Goal: Information Seeking & Learning: Learn about a topic

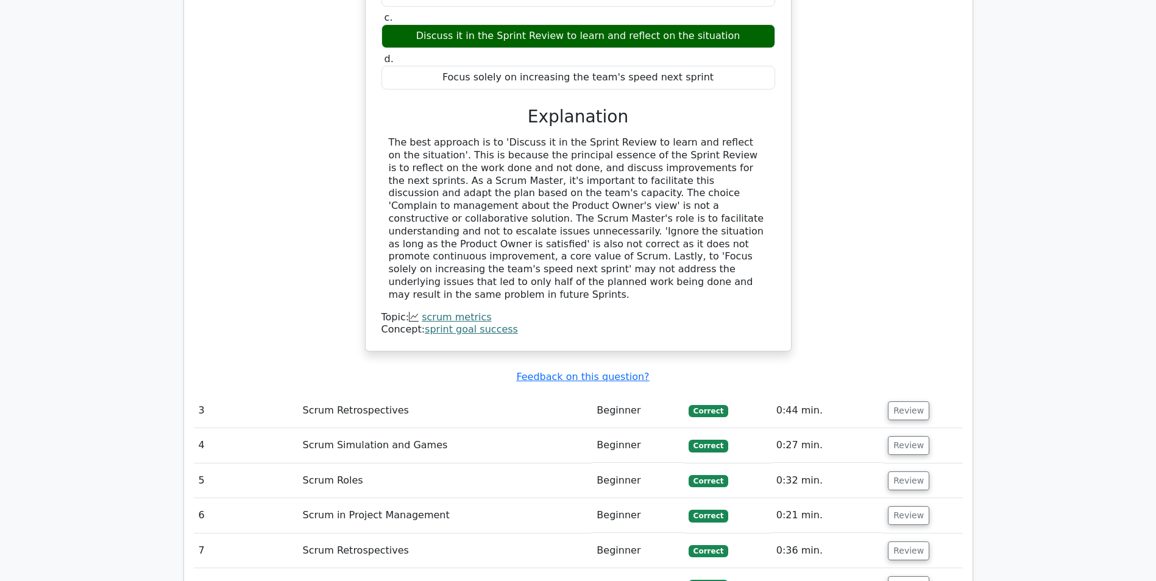
scroll to position [2133, 0]
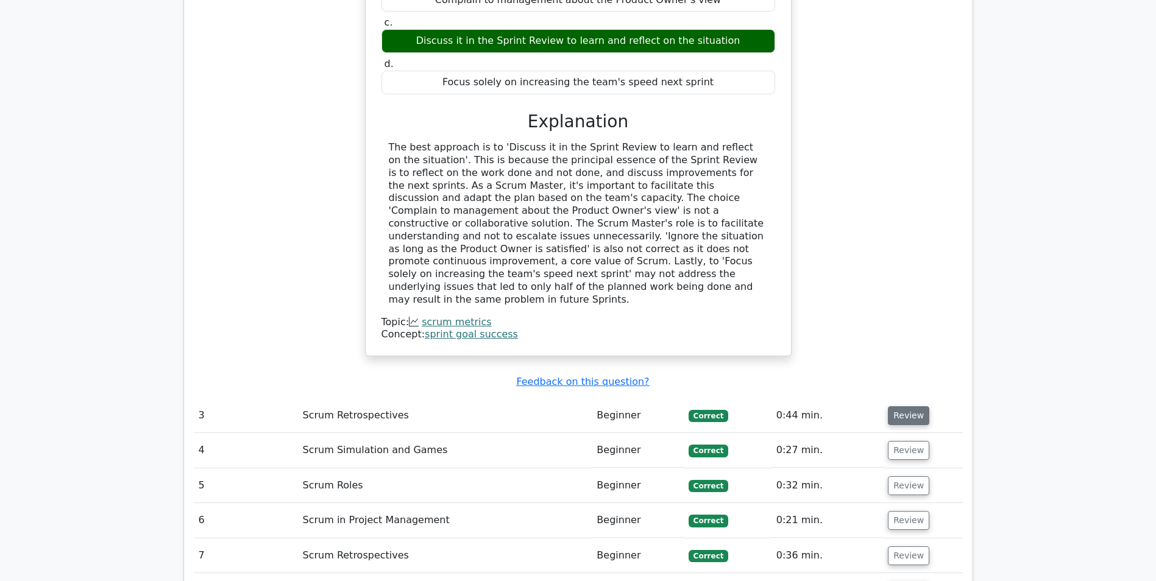
click at [910, 406] on button "Review" at bounding box center [908, 415] width 41 height 19
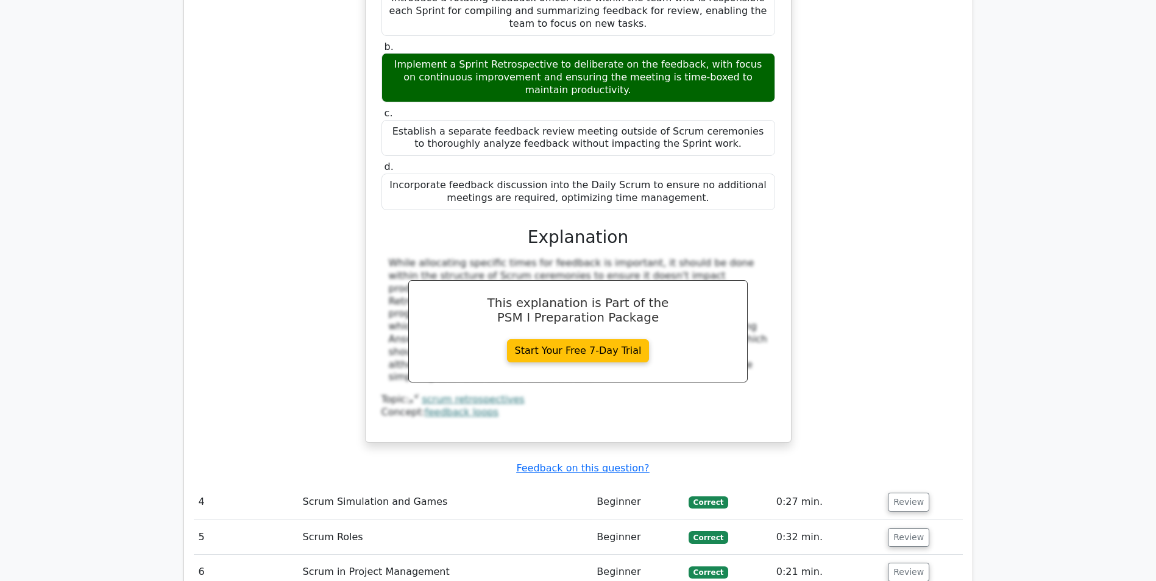
scroll to position [2681, 0]
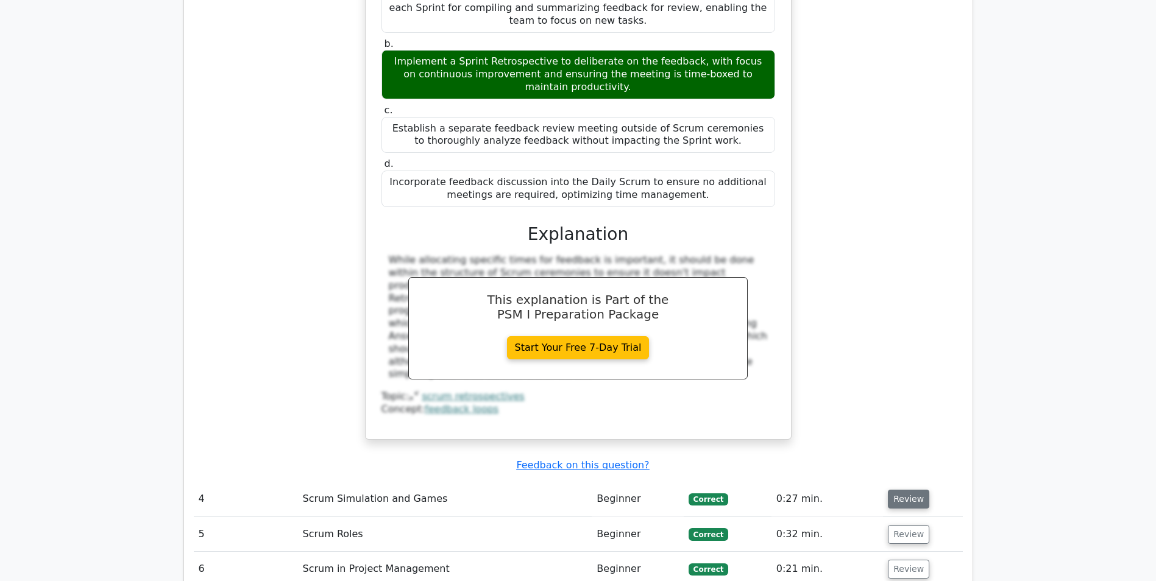
click at [908, 490] on button "Review" at bounding box center [908, 499] width 41 height 19
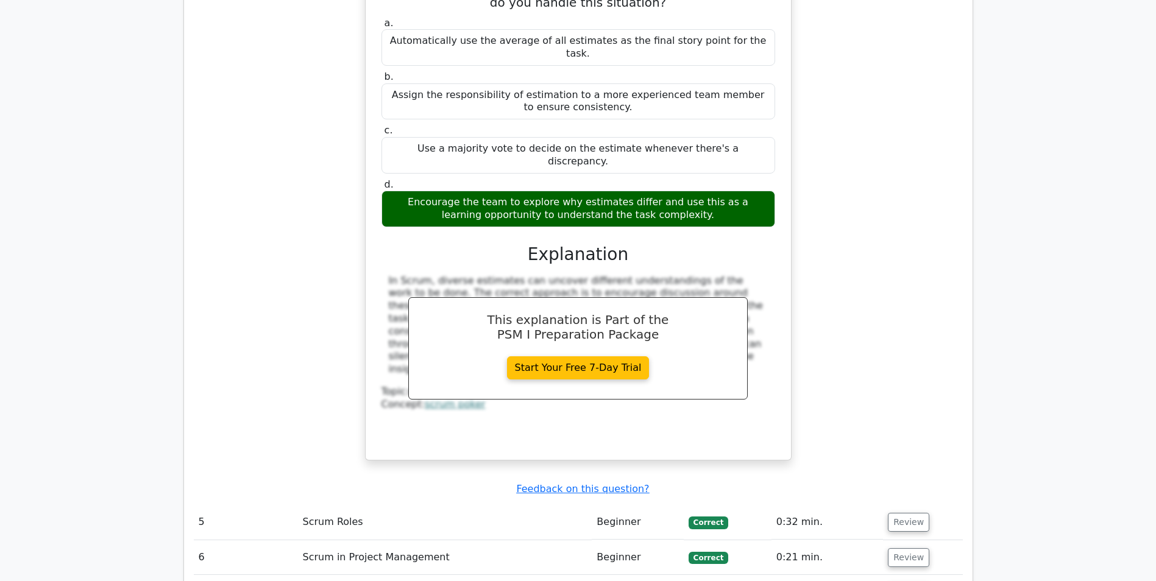
scroll to position [3291, 0]
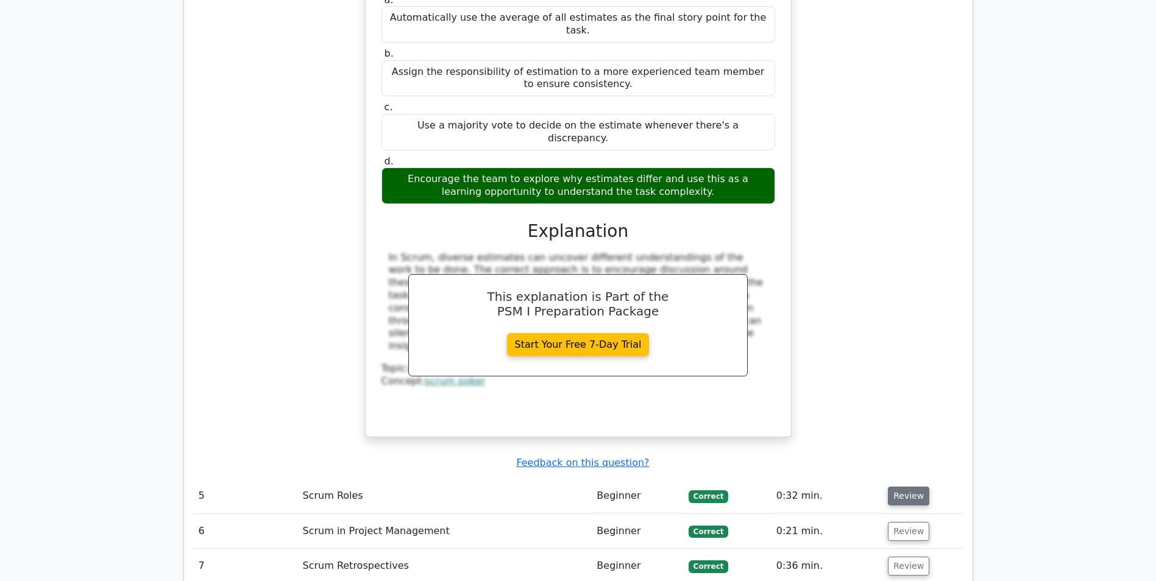
click at [894, 487] on button "Review" at bounding box center [908, 496] width 41 height 19
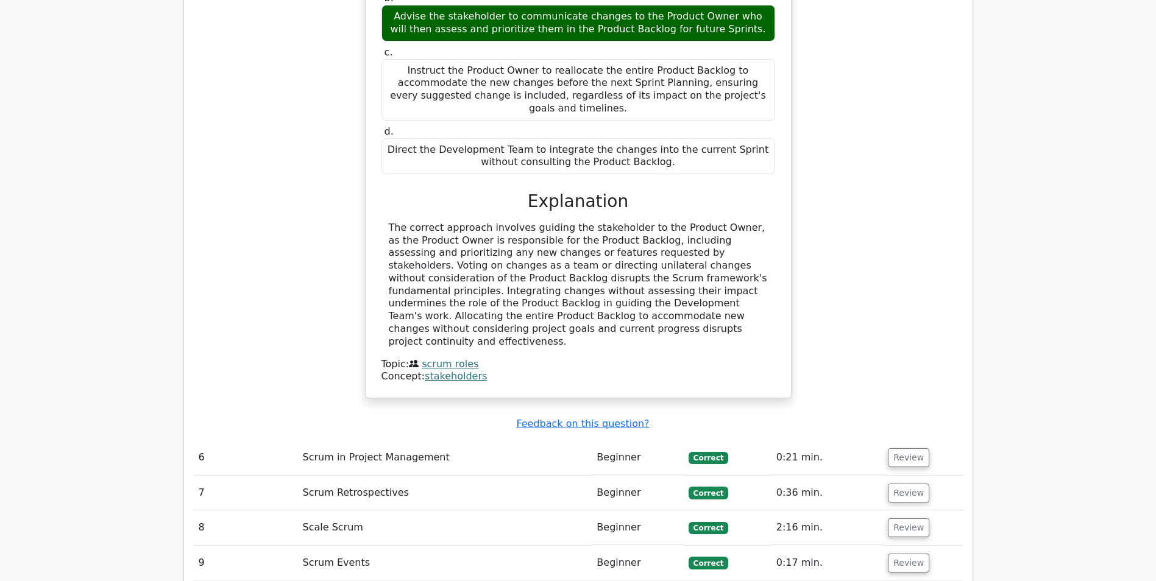
scroll to position [3961, 0]
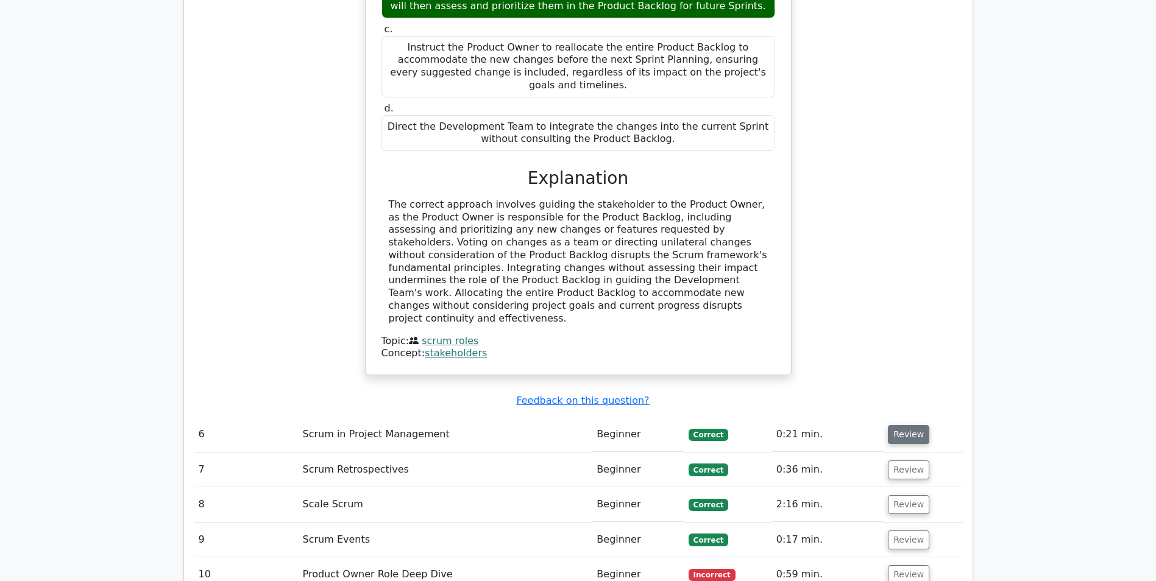
click at [902, 425] on button "Review" at bounding box center [908, 434] width 41 height 19
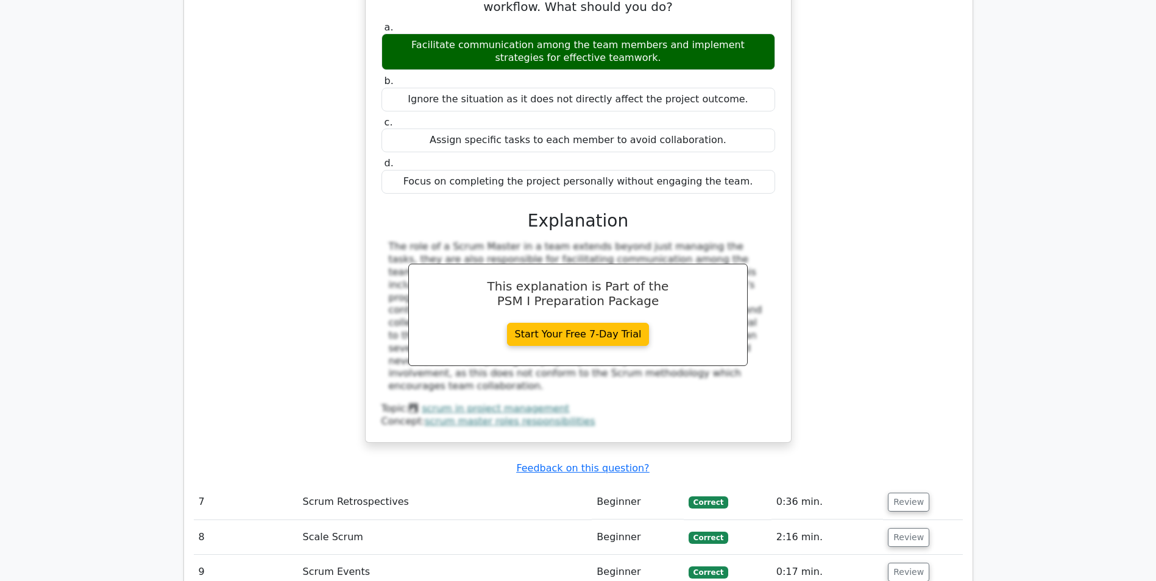
scroll to position [4509, 0]
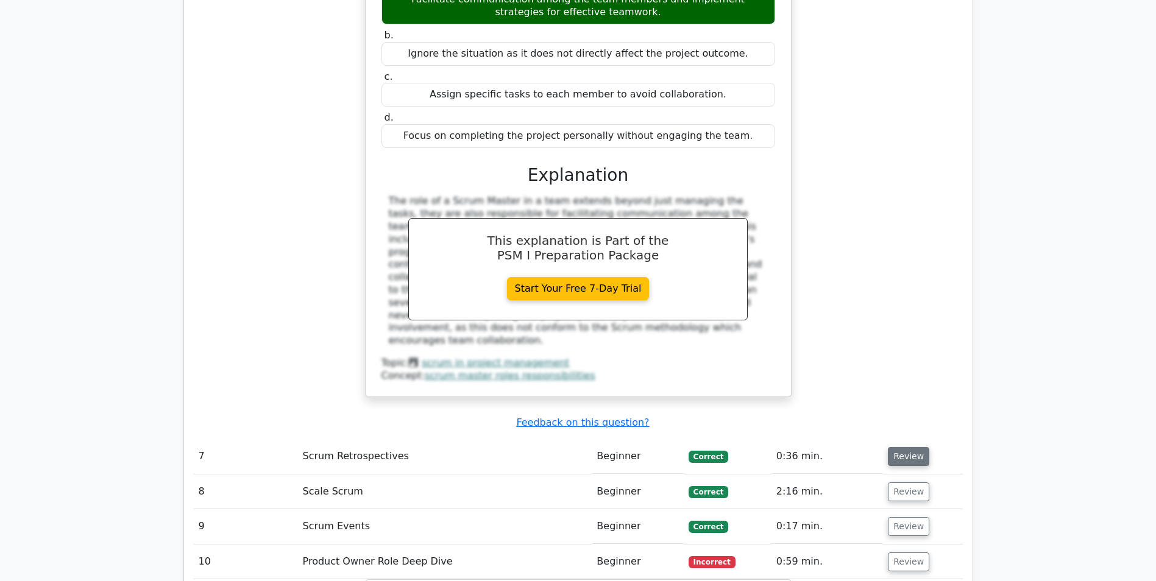
click at [897, 447] on button "Review" at bounding box center [908, 456] width 41 height 19
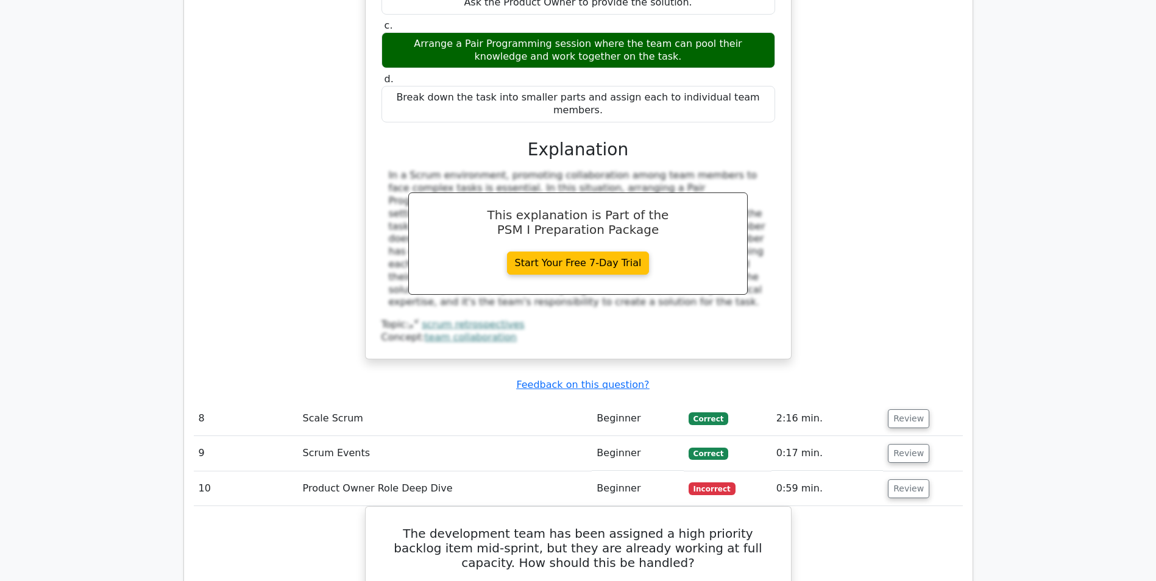
scroll to position [5119, 0]
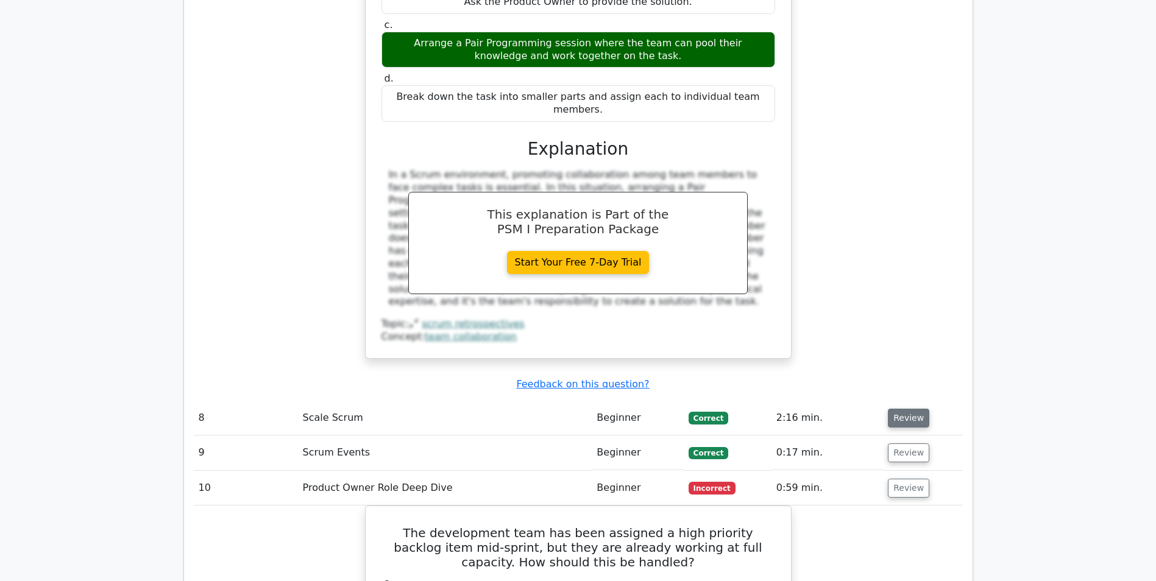
click at [910, 409] on button "Review" at bounding box center [908, 418] width 41 height 19
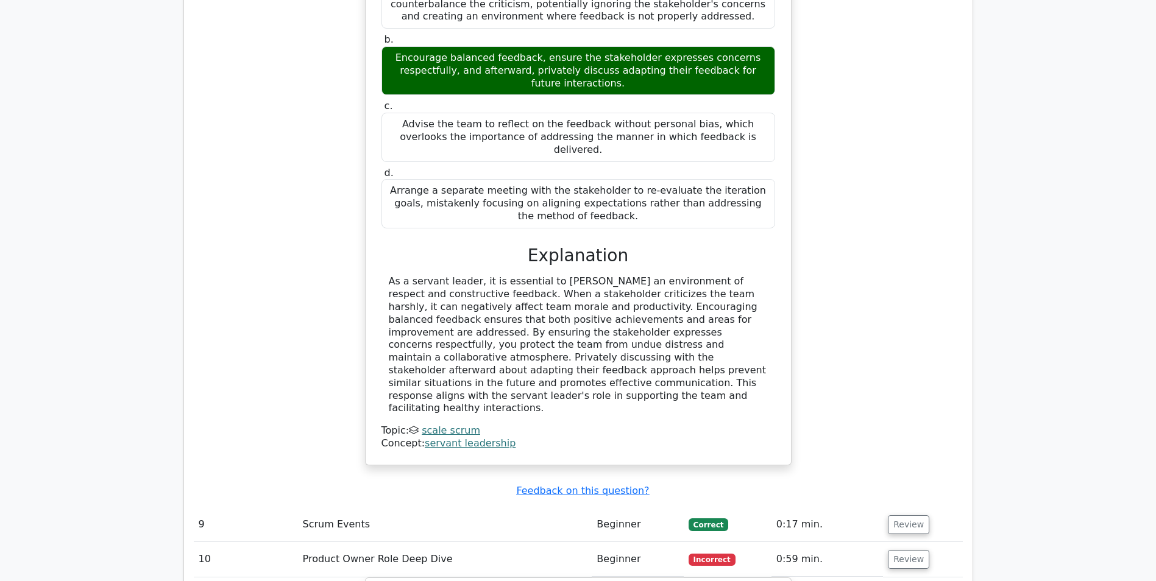
scroll to position [5667, 0]
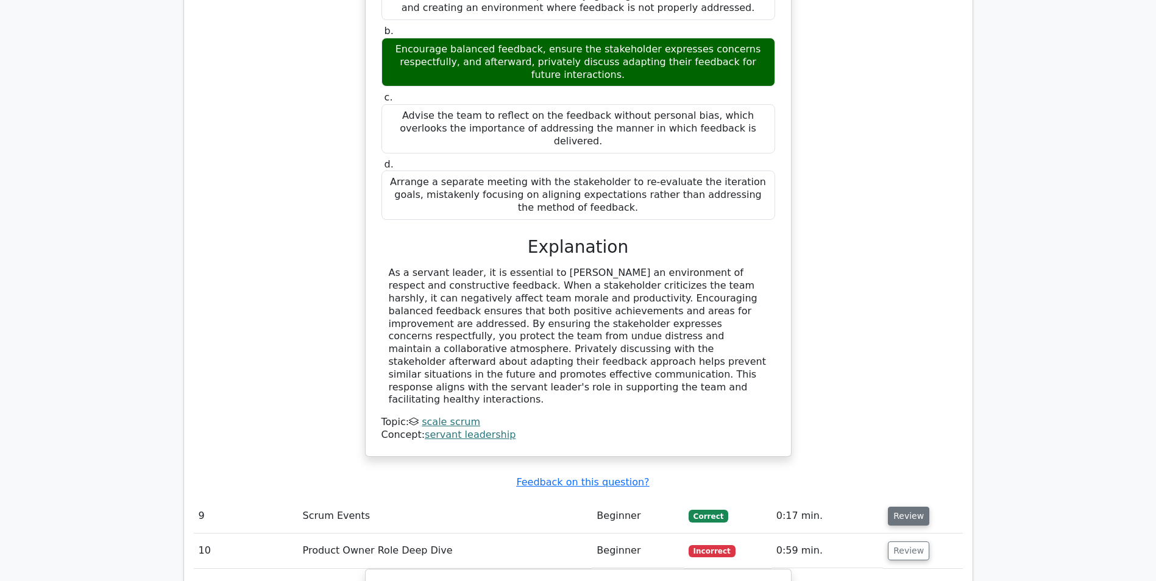
click at [903, 507] on button "Review" at bounding box center [908, 516] width 41 height 19
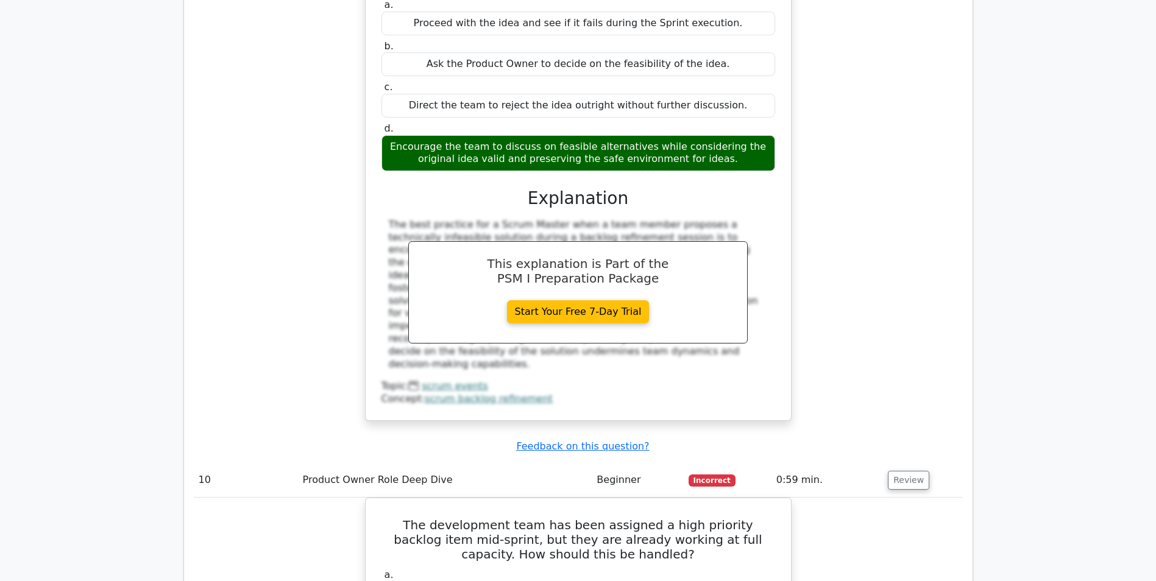
scroll to position [6277, 0]
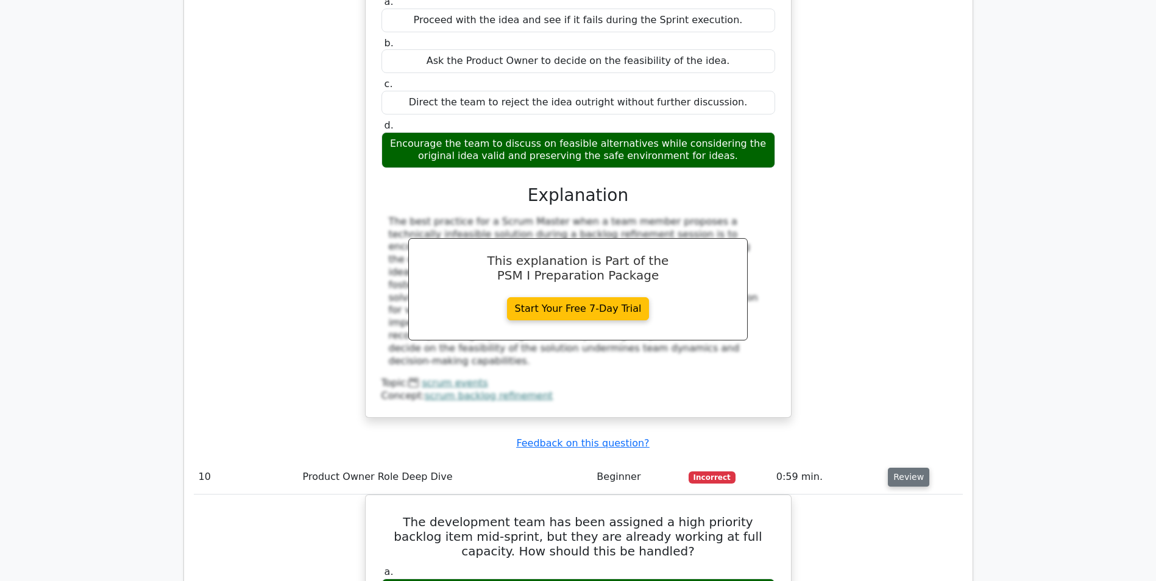
click at [904, 468] on button "Review" at bounding box center [908, 477] width 41 height 19
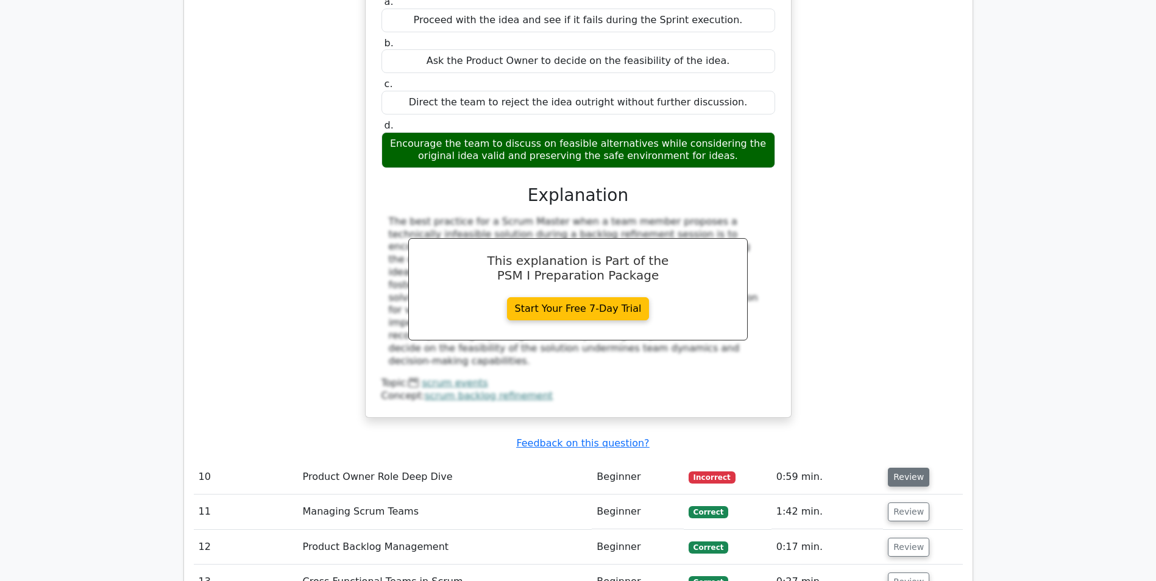
click at [904, 468] on button "Review" at bounding box center [908, 477] width 41 height 19
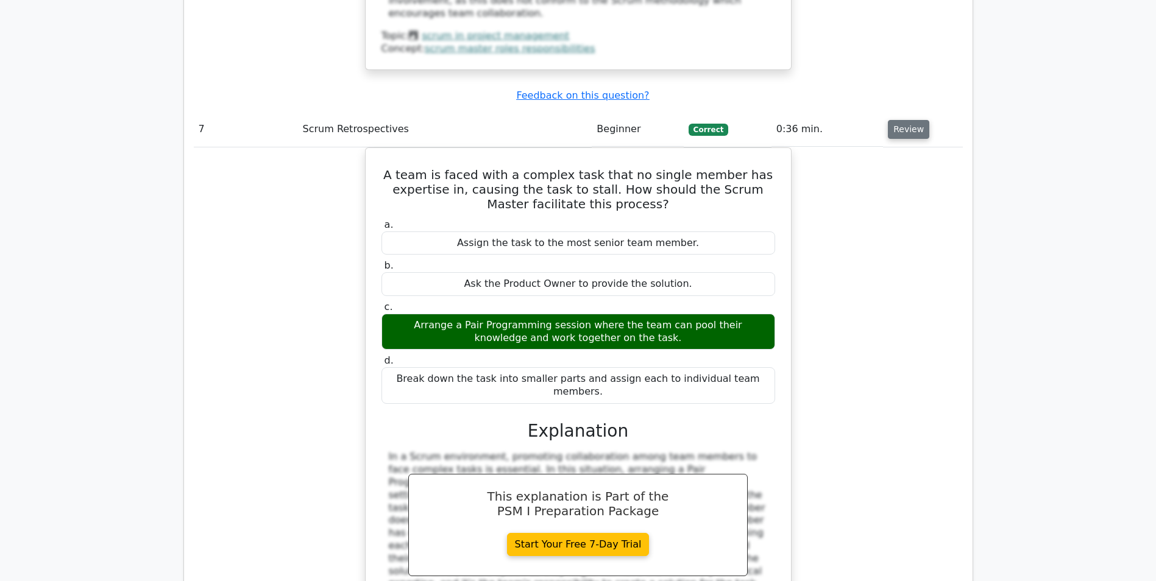
scroll to position [4753, 0]
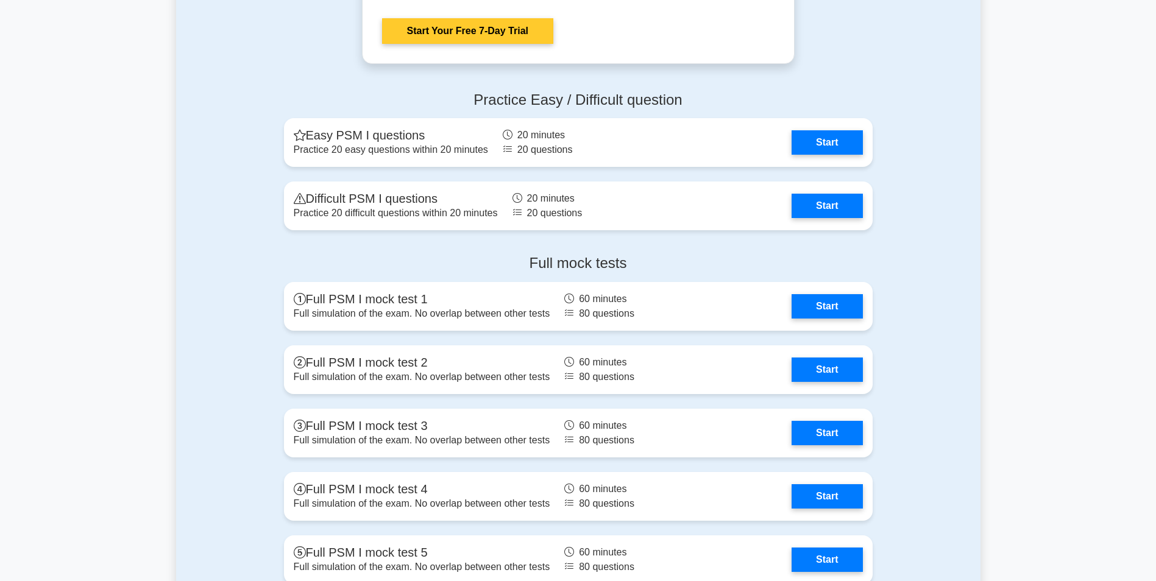
scroll to position [2679, 0]
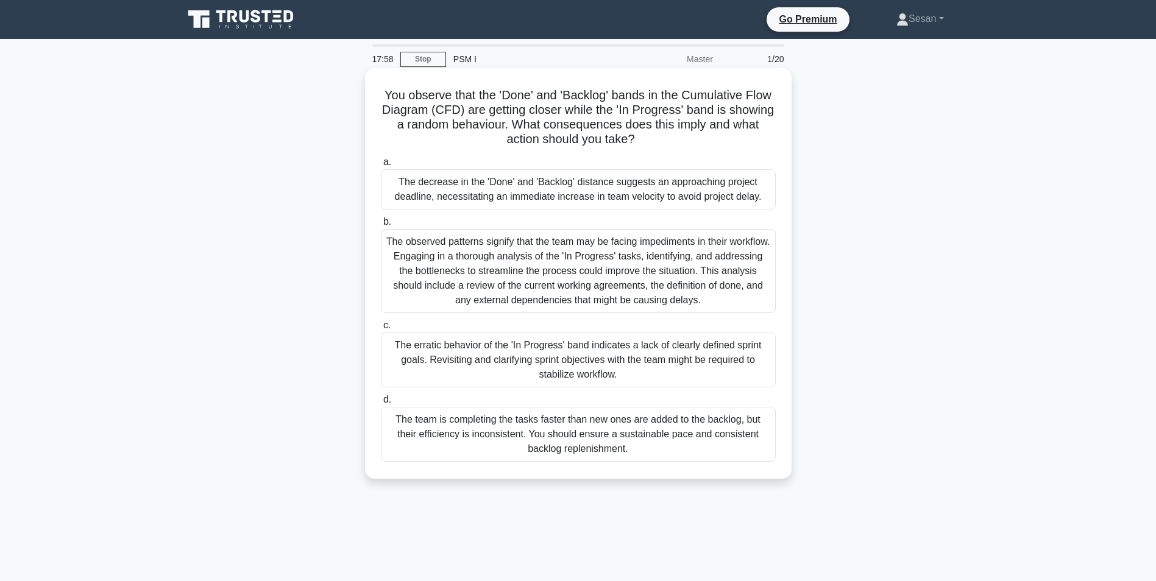
click at [609, 268] on div "The observed patterns signify that the team may be facing impediments in their …" at bounding box center [578, 271] width 395 height 84
click at [381, 226] on input "b. The observed patterns signify that the team may be facing impediments in the…" at bounding box center [381, 222] width 0 height 8
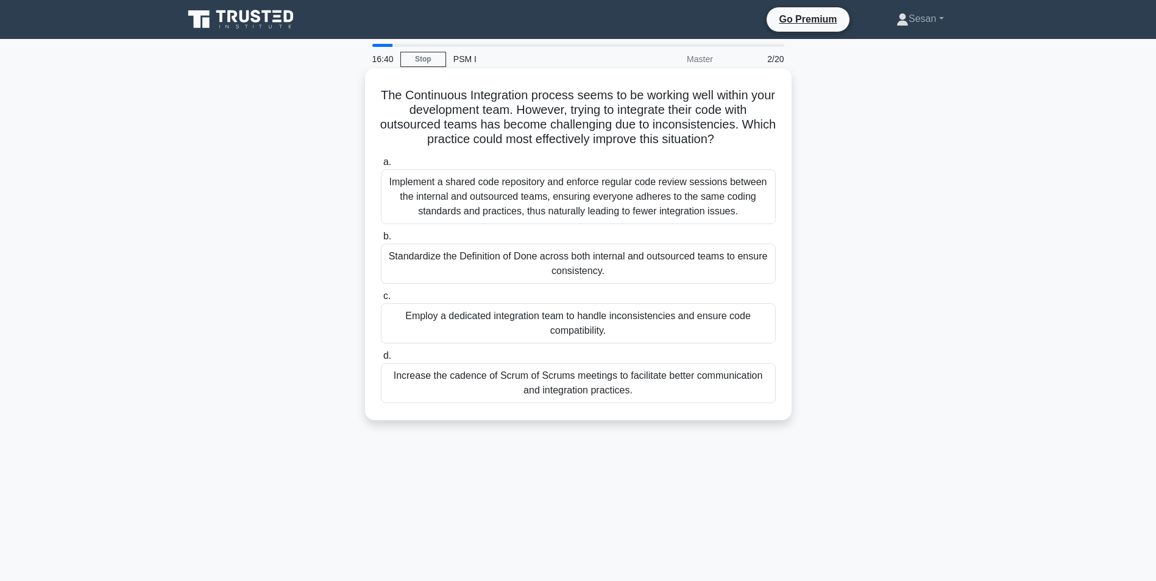
click at [594, 265] on div "Standardize the Definition of Done across both internal and outsourced teams to…" at bounding box center [578, 264] width 395 height 40
drag, startPoint x: 594, startPoint y: 265, endPoint x: 514, endPoint y: 259, distance: 80.1
click at [514, 259] on div "Standardize the Definition of Done across both internal and outsourced teams to…" at bounding box center [578, 264] width 395 height 40
click at [381, 241] on input "b. Standardize the Definition of Done across both internal and outsourced teams…" at bounding box center [381, 237] width 0 height 8
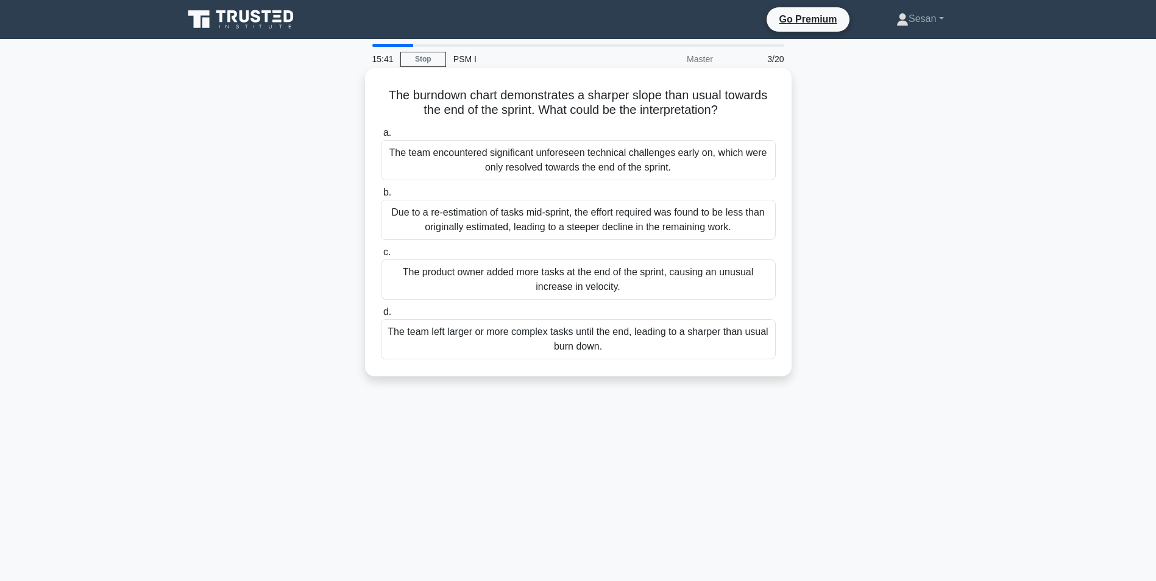
click at [553, 216] on div "Due to a re-estimation of tasks mid-sprint, the effort required was found to be…" at bounding box center [578, 220] width 395 height 40
click at [381, 197] on input "b. Due to a re-estimation of tasks mid-sprint, the effort required was found to…" at bounding box center [381, 193] width 0 height 8
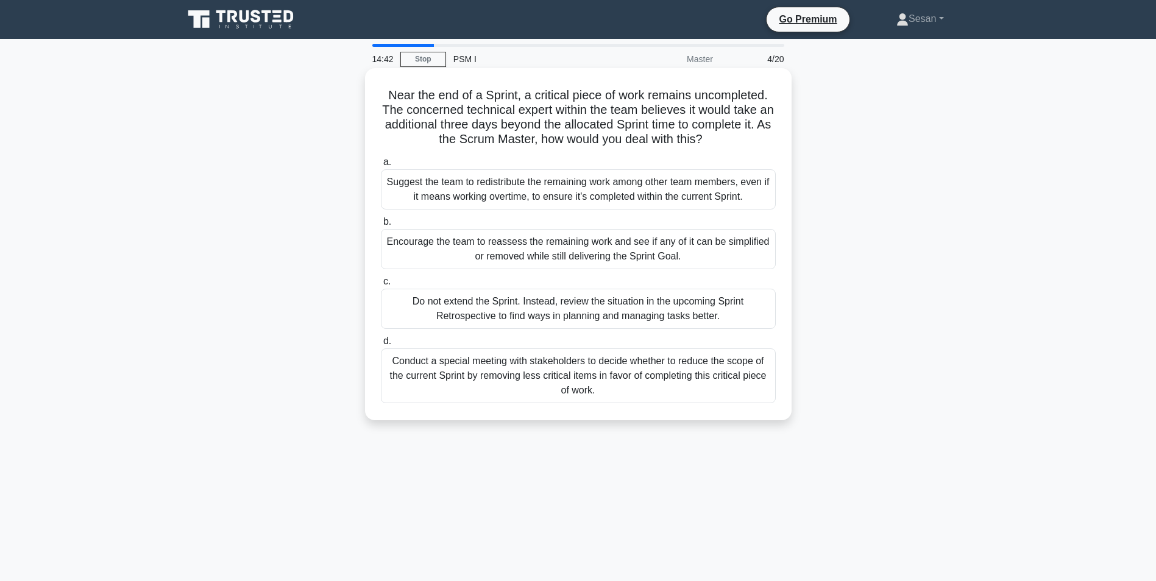
click at [589, 311] on div "Do not extend the Sprint. Instead, review the situation in the upcoming Sprint …" at bounding box center [578, 309] width 395 height 40
click at [381, 286] on input "c. Do not extend the Sprint. Instead, review the situation in the upcoming Spri…" at bounding box center [381, 282] width 0 height 8
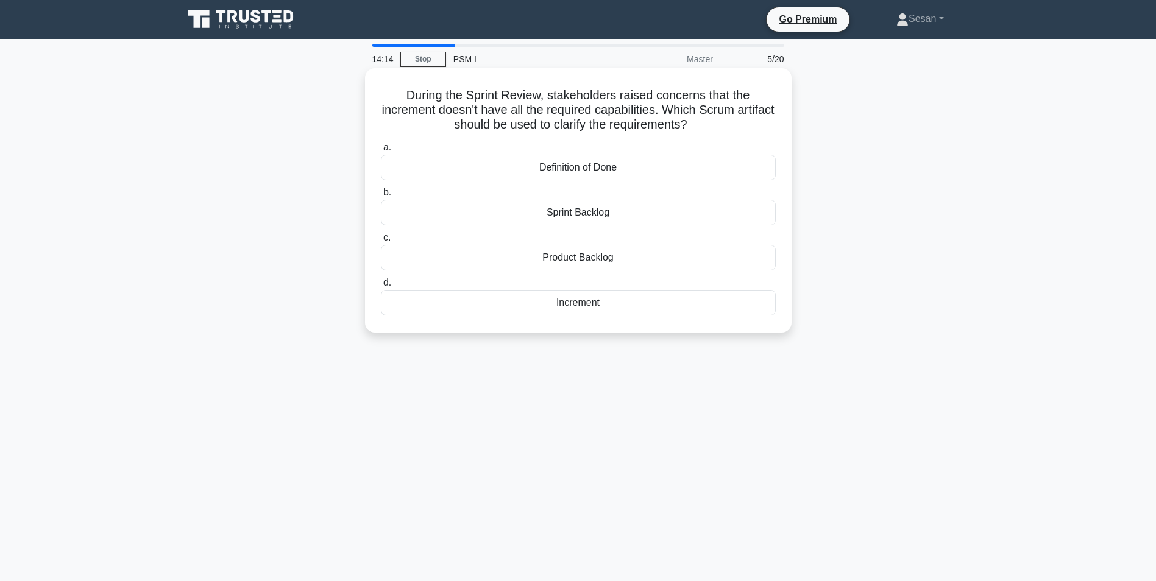
click at [603, 172] on div "Definition of Done" at bounding box center [578, 168] width 395 height 26
click at [381, 152] on input "a. Definition of Done" at bounding box center [381, 148] width 0 height 8
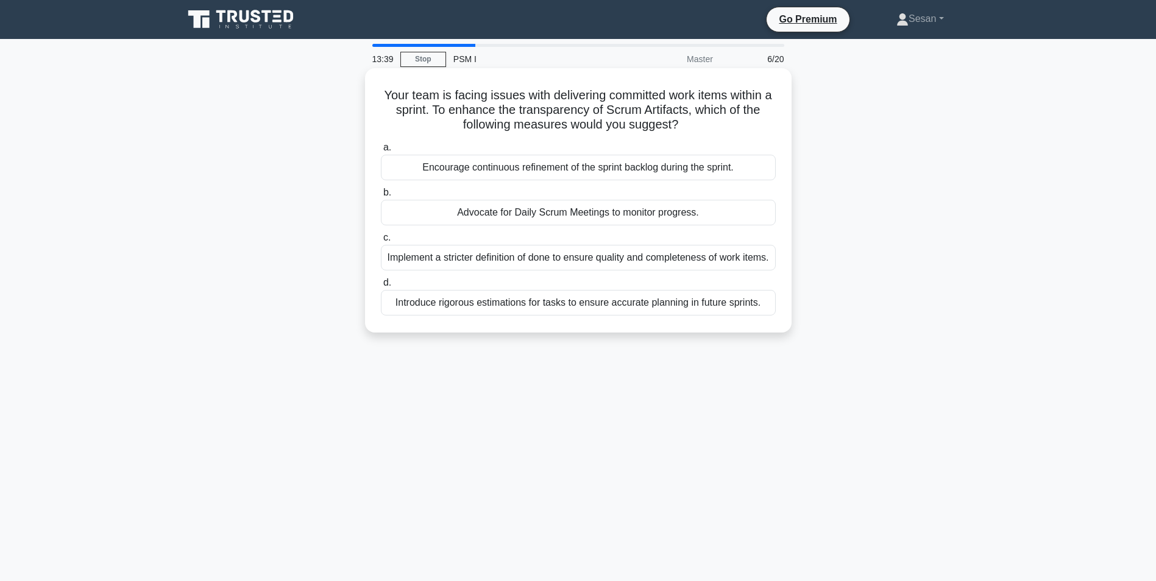
click at [543, 188] on label "b. Advocate for Daily Scrum Meetings to monitor progress." at bounding box center [578, 205] width 395 height 40
click at [381, 189] on input "b. Advocate for Daily Scrum Meetings to monitor progress." at bounding box center [381, 193] width 0 height 8
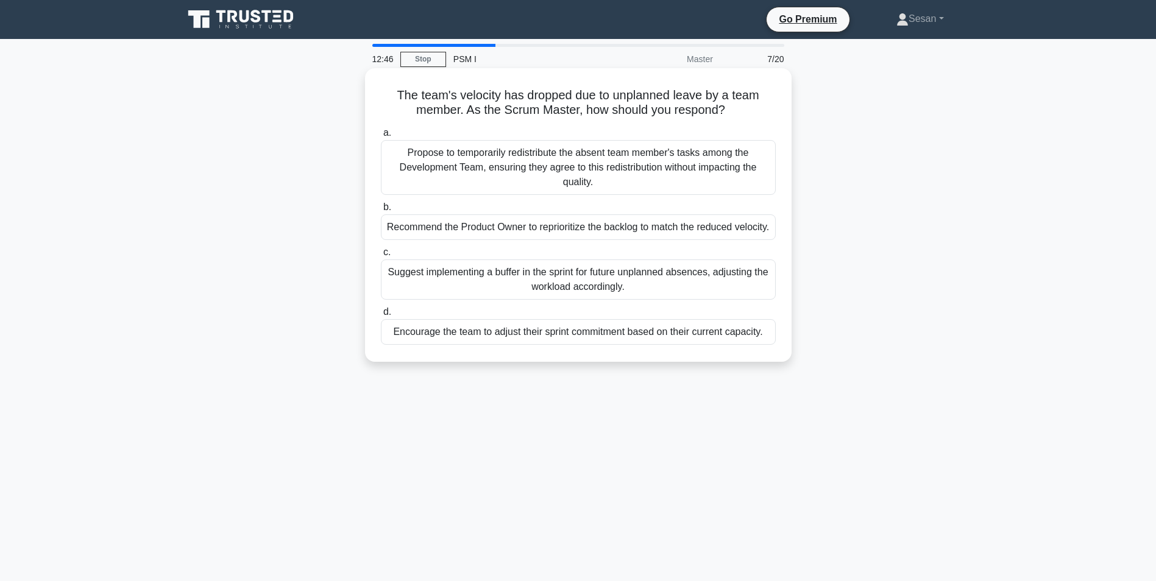
click at [608, 345] on div "Encourage the team to adjust their sprint commitment based on their current cap…" at bounding box center [578, 332] width 395 height 26
click at [381, 316] on input "d. Encourage the team to adjust their sprint commitment based on their current …" at bounding box center [381, 312] width 0 height 8
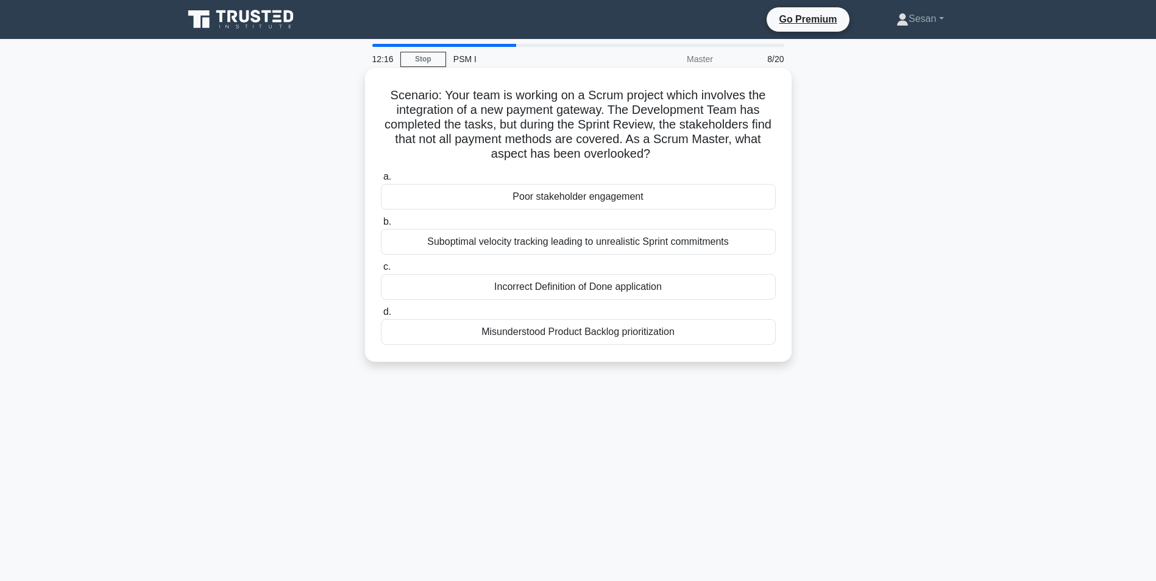
click at [593, 291] on div "Incorrect Definition of Done application" at bounding box center [578, 287] width 395 height 26
click at [381, 271] on input "c. Incorrect Definition of Done application" at bounding box center [381, 267] width 0 height 8
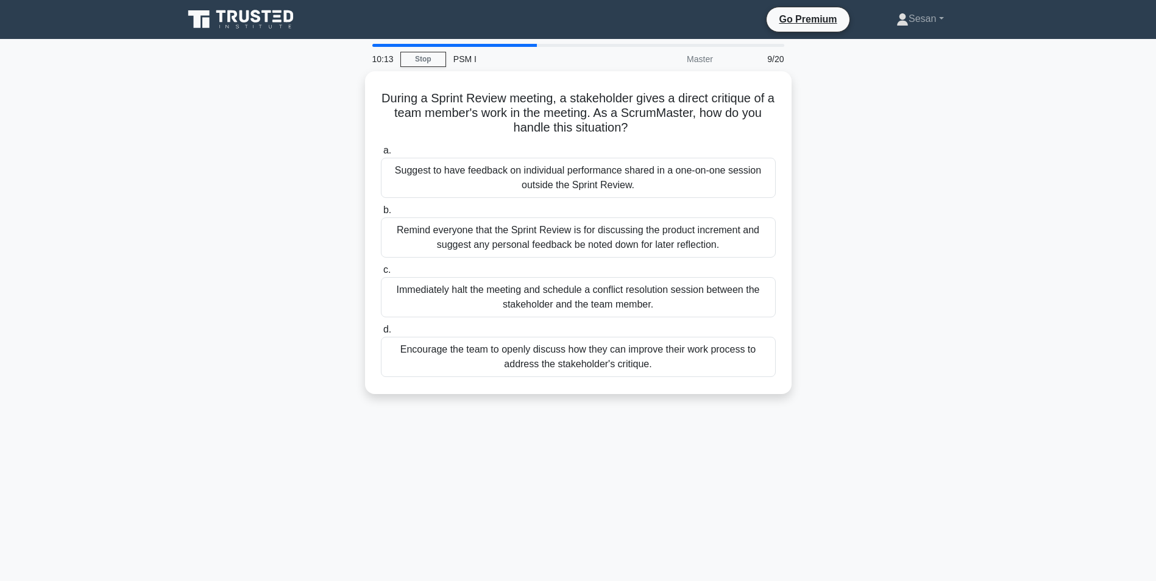
click at [560, 361] on div "Encourage the team to openly discuss how they can improve their work process to…" at bounding box center [578, 357] width 395 height 40
click at [381, 334] on input "d. Encourage the team to openly discuss how they can improve their work process…" at bounding box center [381, 330] width 0 height 8
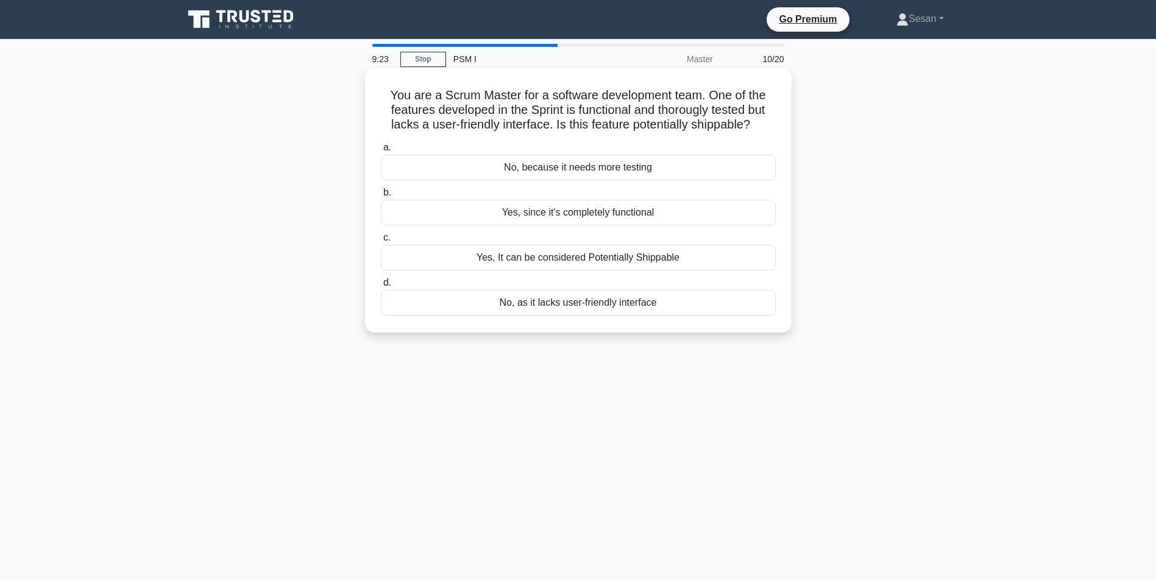
click at [588, 257] on div "Yes, It can be considered Potentially Shippable" at bounding box center [578, 258] width 395 height 26
click at [381, 242] on input "c. Yes, It can be considered Potentially Shippable" at bounding box center [381, 238] width 0 height 8
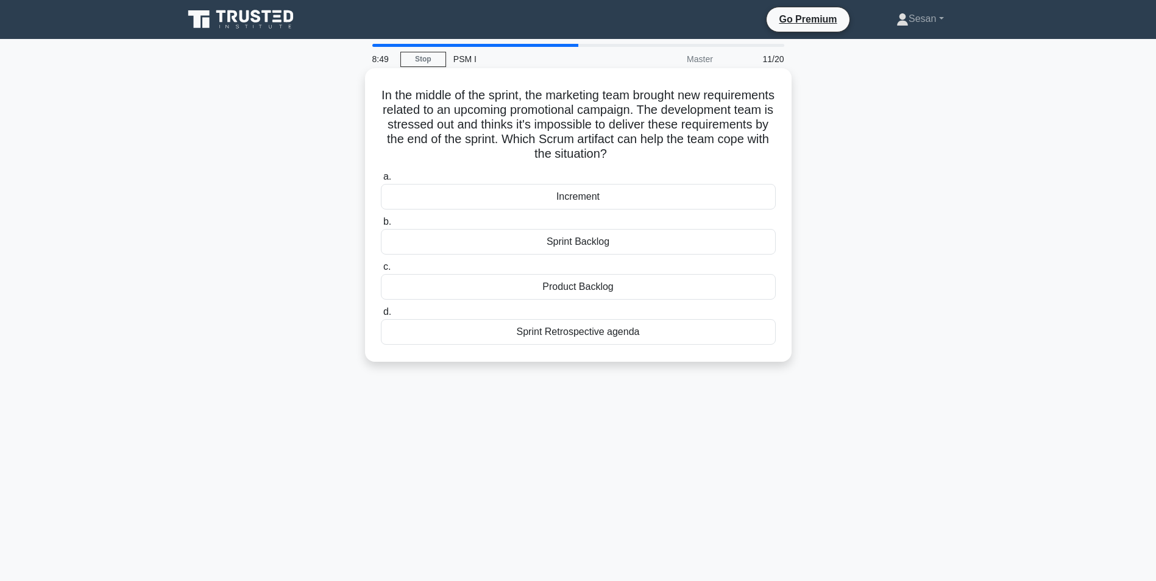
click at [569, 241] on div "Sprint Backlog" at bounding box center [578, 242] width 395 height 26
click at [381, 226] on input "b. Sprint Backlog" at bounding box center [381, 222] width 0 height 8
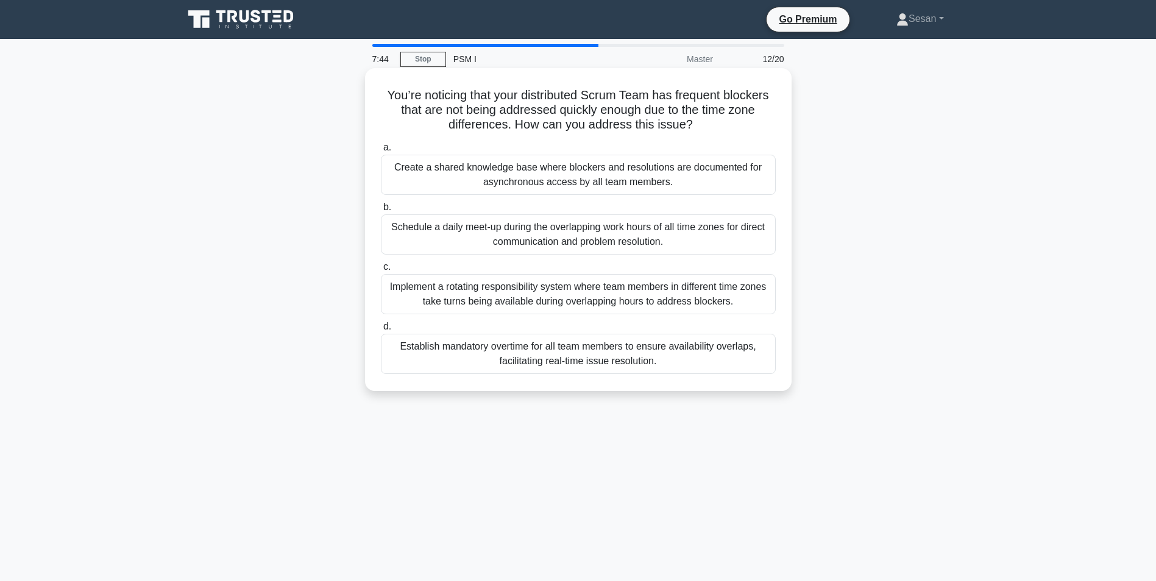
click at [630, 172] on div "Create a shared knowledge base where blockers and resolutions are documented fo…" at bounding box center [578, 175] width 395 height 40
click at [381, 152] on input "a. Create a shared knowledge base where blockers and resolutions are documented…" at bounding box center [381, 148] width 0 height 8
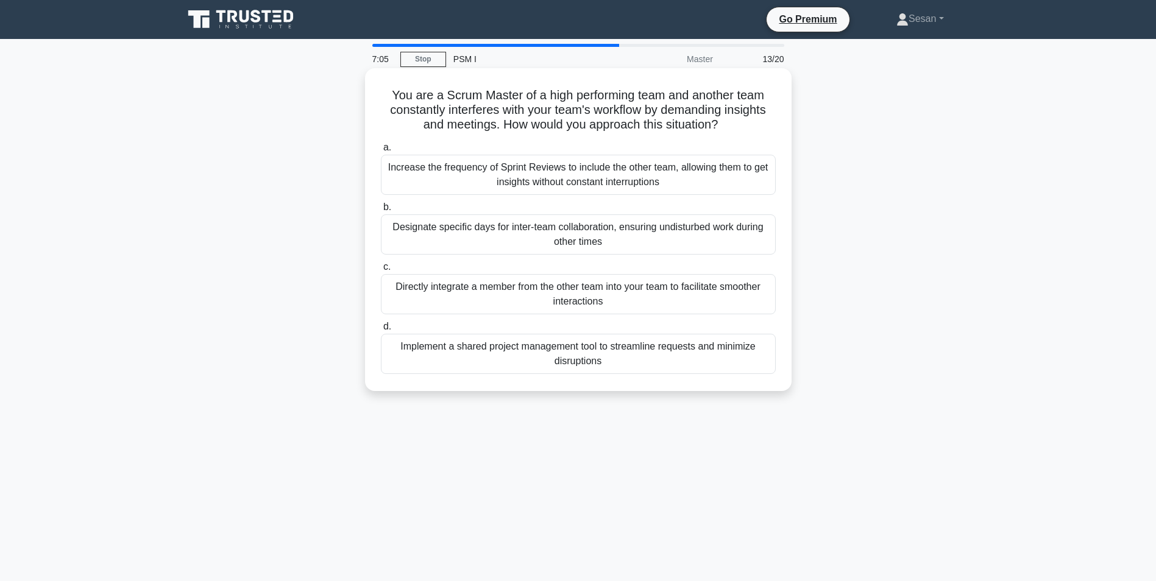
click at [632, 359] on div "Implement a shared project management tool to streamline requests and minimize …" at bounding box center [578, 354] width 395 height 40
click at [381, 331] on input "d. Implement a shared project management tool to streamline requests and minimi…" at bounding box center [381, 327] width 0 height 8
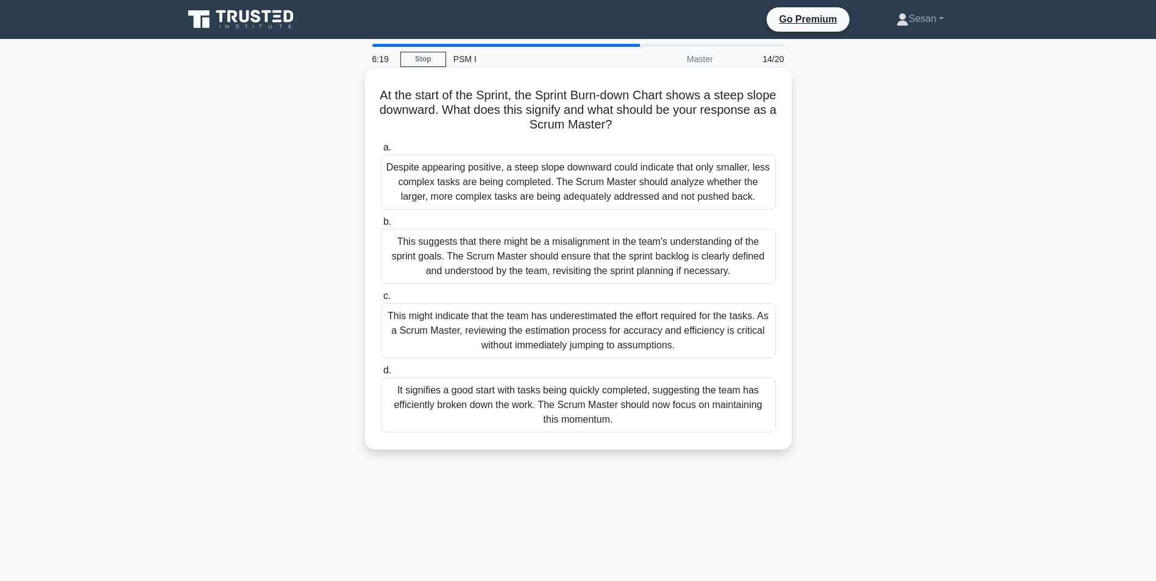
click at [465, 181] on div "Despite appearing positive, a steep slope downward could indicate that only sma…" at bounding box center [578, 182] width 395 height 55
click at [381, 152] on input "a. Despite appearing positive, a steep slope downward could indicate that only …" at bounding box center [381, 148] width 0 height 8
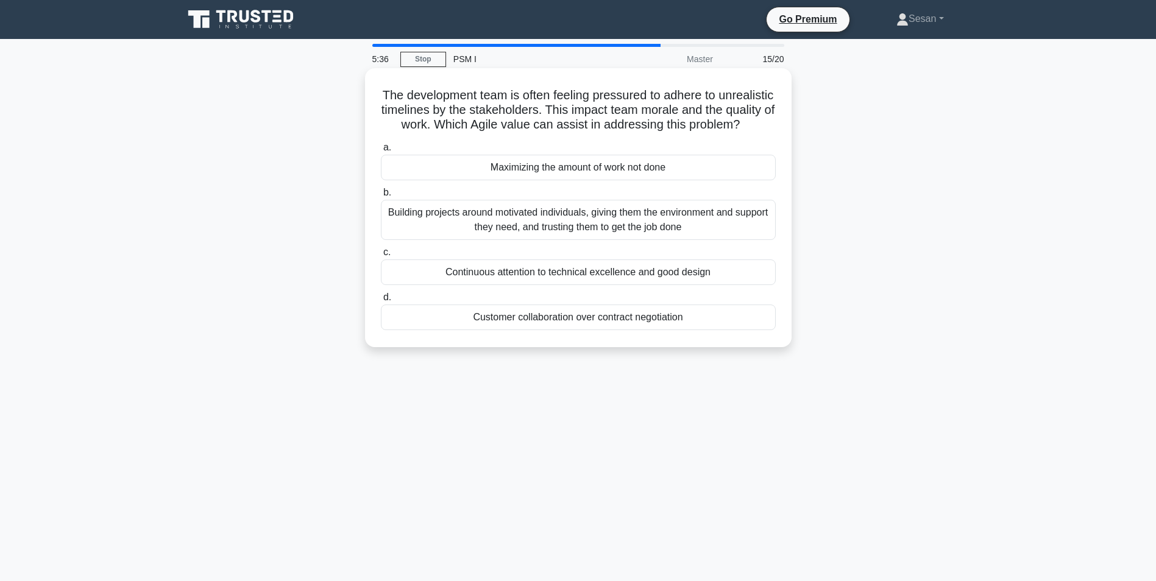
click at [599, 240] on div "Building projects around motivated individuals, giving them the environment and…" at bounding box center [578, 220] width 395 height 40
click at [381, 197] on input "b. Building projects around motivated individuals, giving them the environment …" at bounding box center [381, 193] width 0 height 8
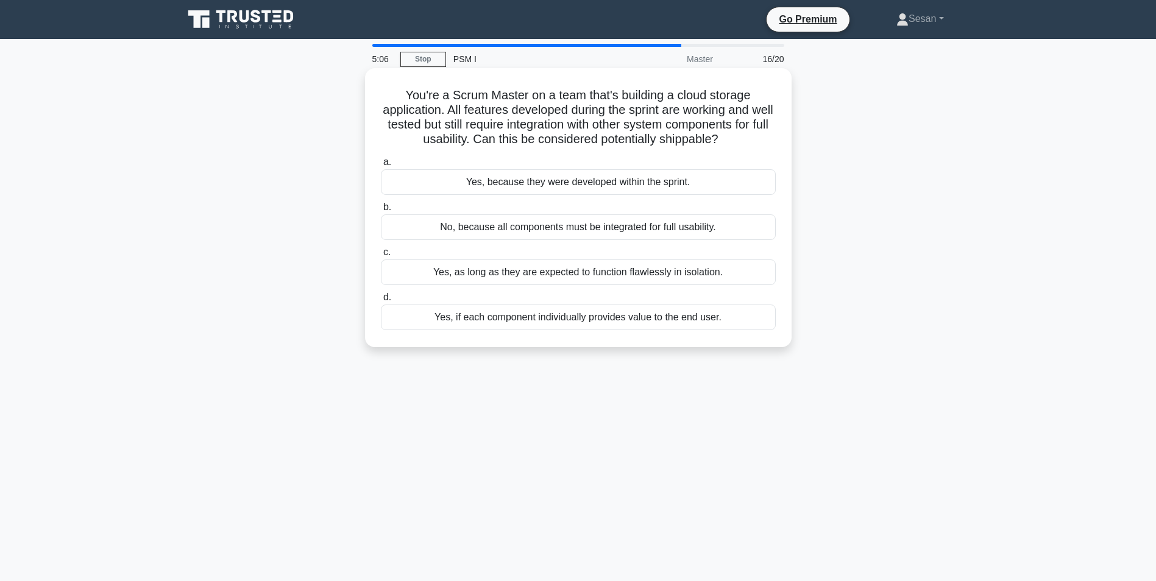
click at [562, 230] on div "No, because all components must be integrated for full usability." at bounding box center [578, 227] width 395 height 26
click at [381, 211] on input "b. No, because all components must be integrated for full usability." at bounding box center [381, 208] width 0 height 8
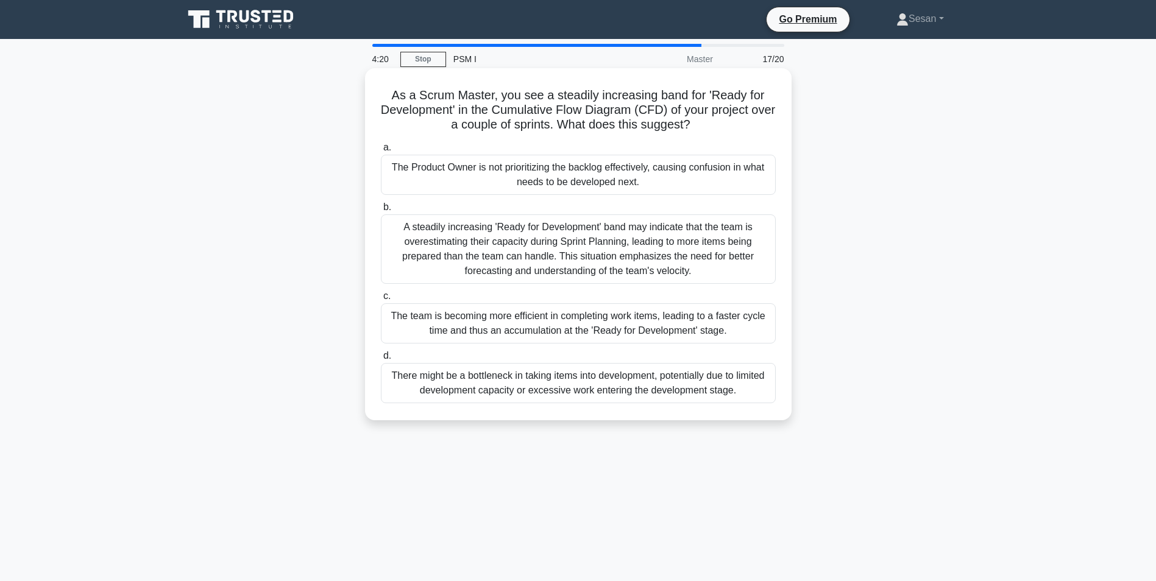
click at [628, 375] on div "There might be a bottleneck in taking items into development, potentially due t…" at bounding box center [578, 383] width 395 height 40
click at [381, 360] on input "d. There might be a bottleneck in taking items into development, potentially du…" at bounding box center [381, 356] width 0 height 8
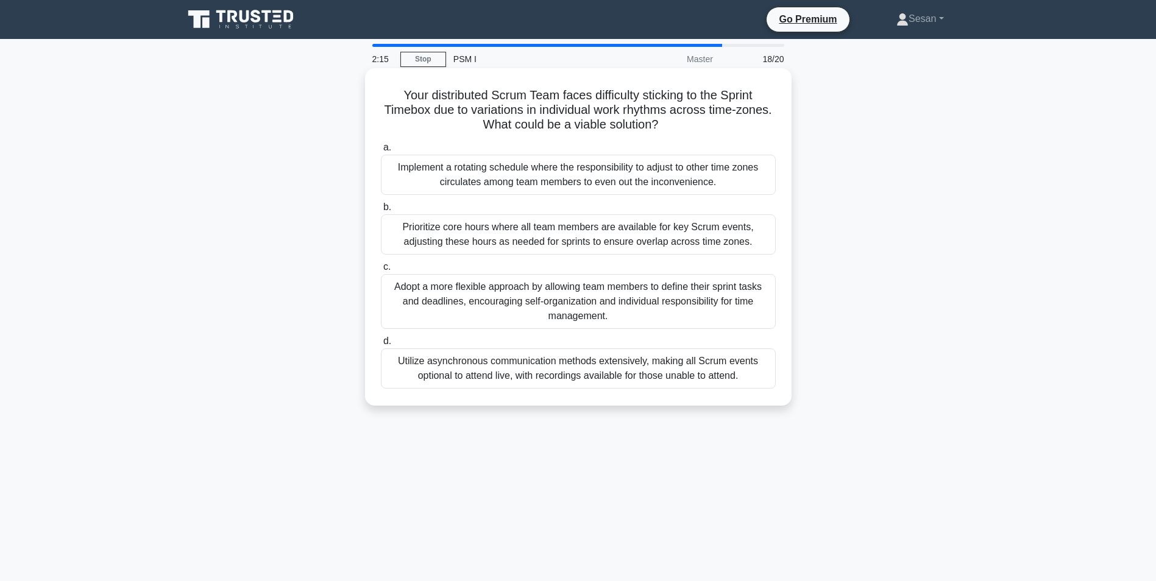
click at [573, 303] on div "Adopt a more flexible approach by allowing team members to define their sprint …" at bounding box center [578, 301] width 395 height 55
click at [381, 271] on input "c. Adopt a more flexible approach by allowing team members to define their spri…" at bounding box center [381, 267] width 0 height 8
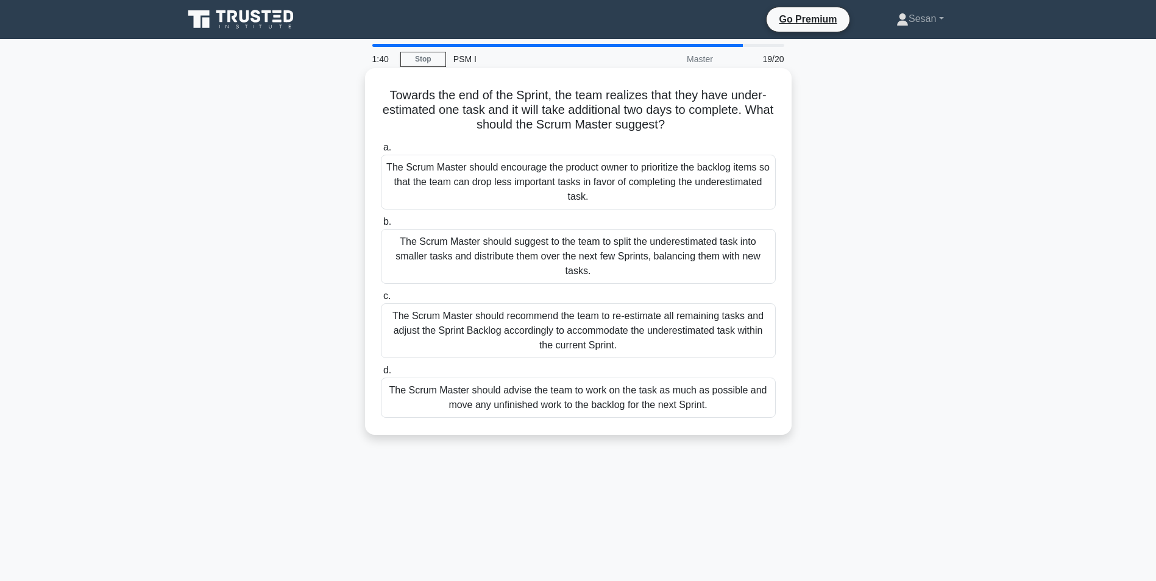
click at [575, 399] on div "The Scrum Master should advise the team to work on the task as much as possible…" at bounding box center [578, 398] width 395 height 40
click at [381, 375] on input "d. The Scrum Master should advise the team to work on the task as much as possi…" at bounding box center [381, 371] width 0 height 8
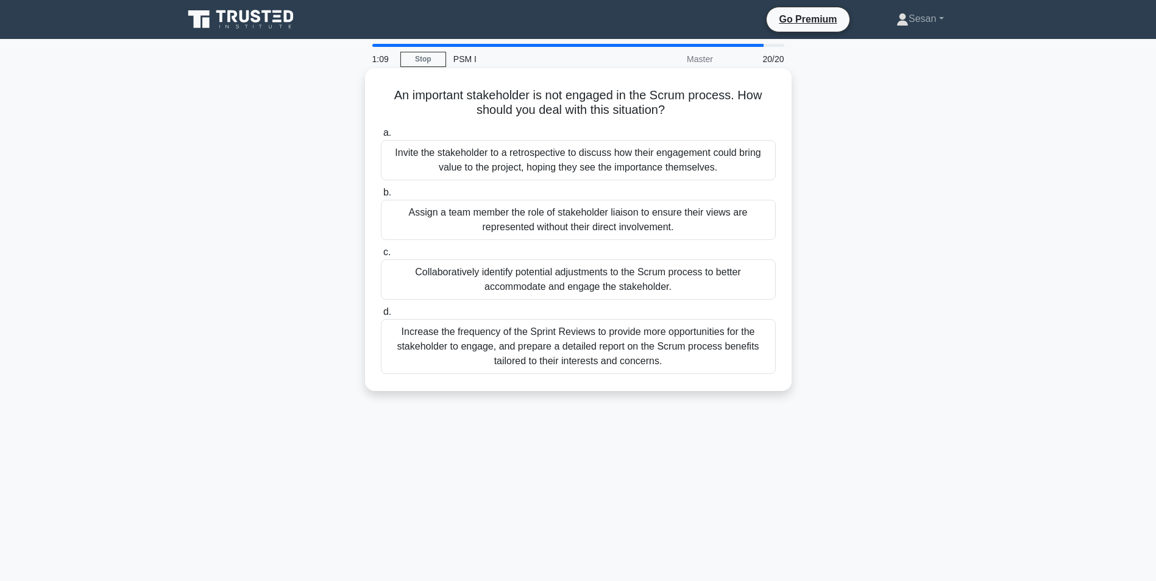
click at [601, 279] on div "Collaboratively identify potential adjustments to the Scrum process to better a…" at bounding box center [578, 280] width 395 height 40
click at [381, 257] on input "c. Collaboratively identify potential adjustments to the Scrum process to bette…" at bounding box center [381, 253] width 0 height 8
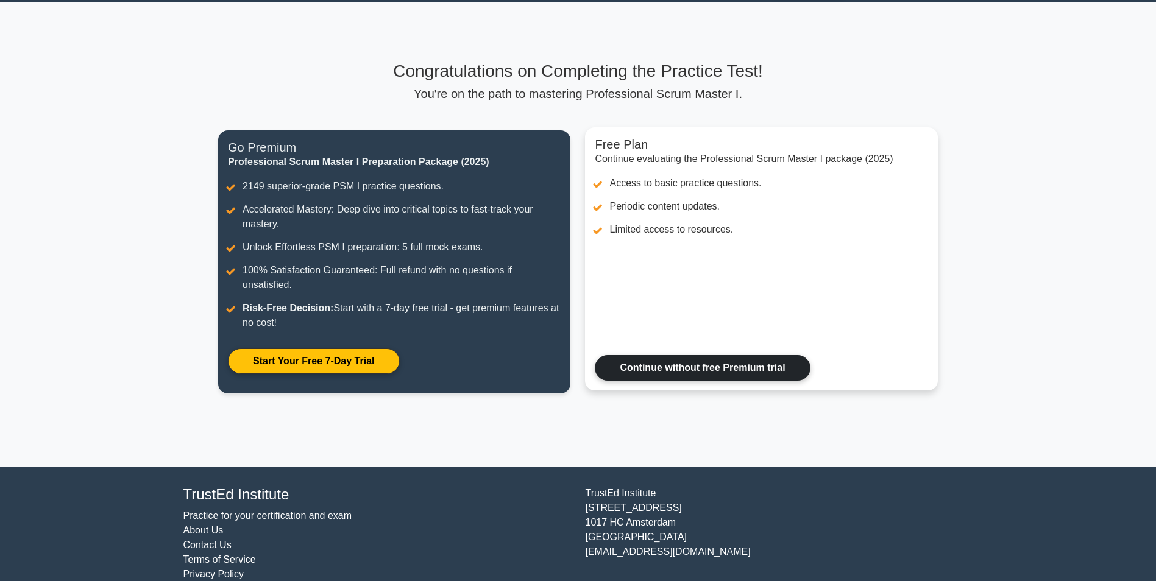
scroll to position [57, 0]
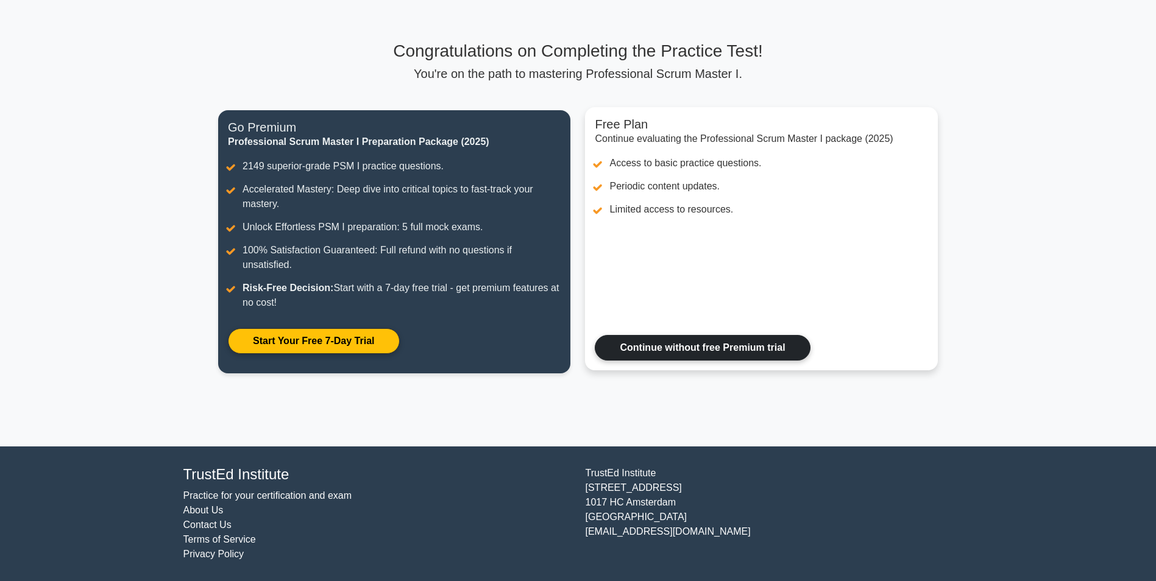
click at [718, 349] on link "Continue without free Premium trial" at bounding box center [702, 348] width 215 height 26
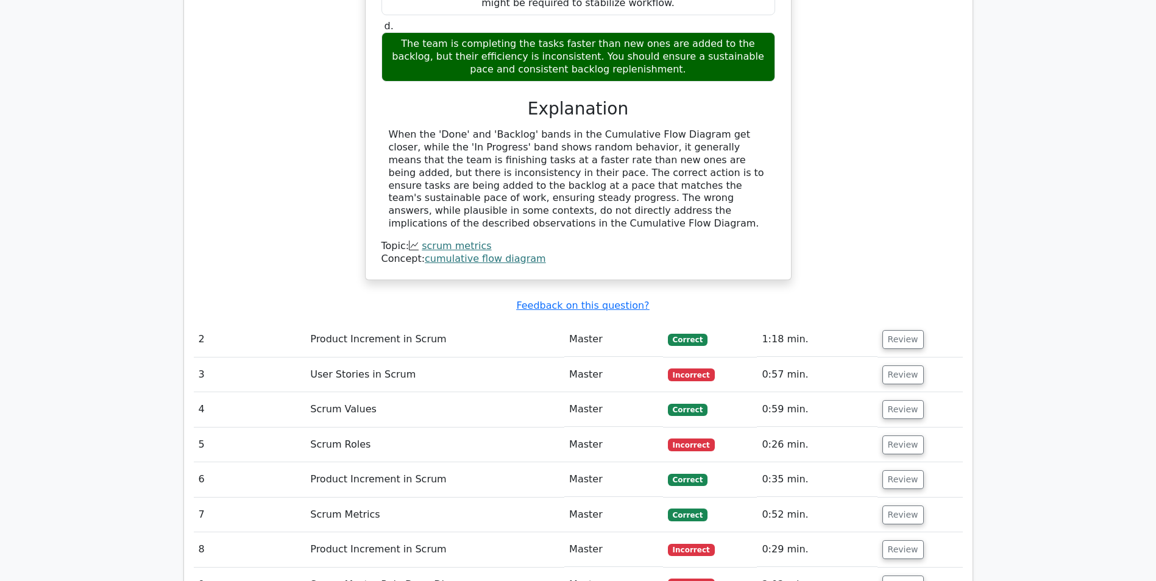
scroll to position [1462, 0]
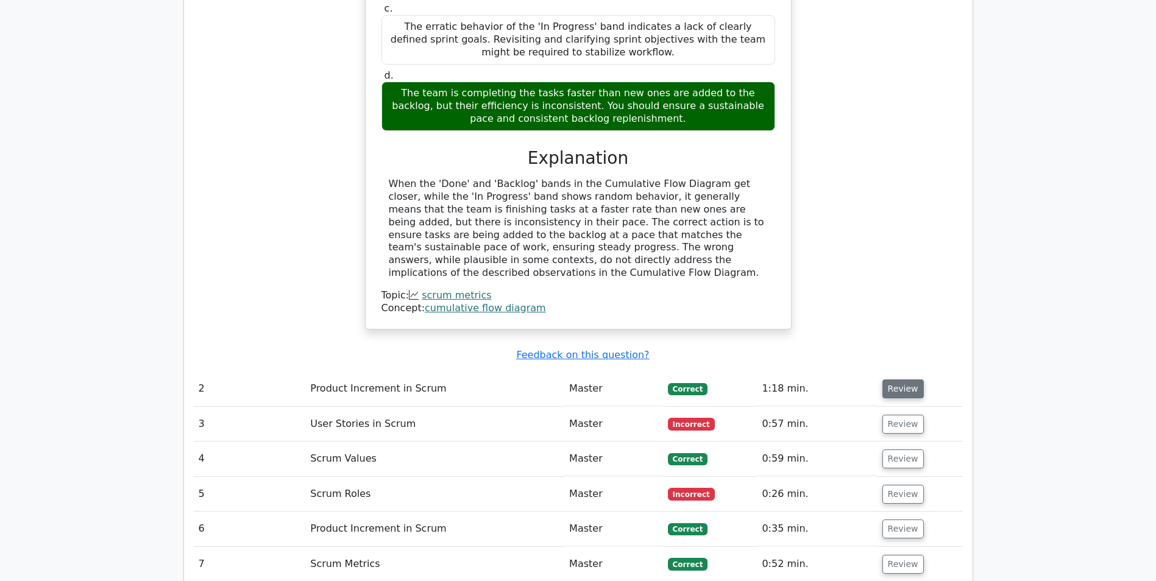
click at [905, 380] on button "Review" at bounding box center [902, 389] width 41 height 19
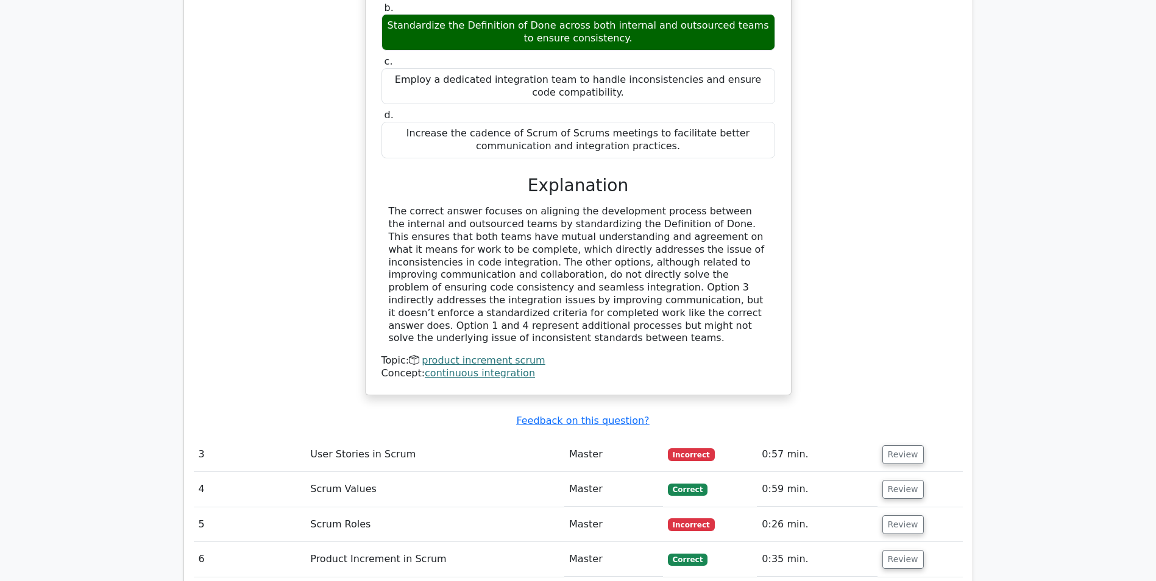
scroll to position [2072, 0]
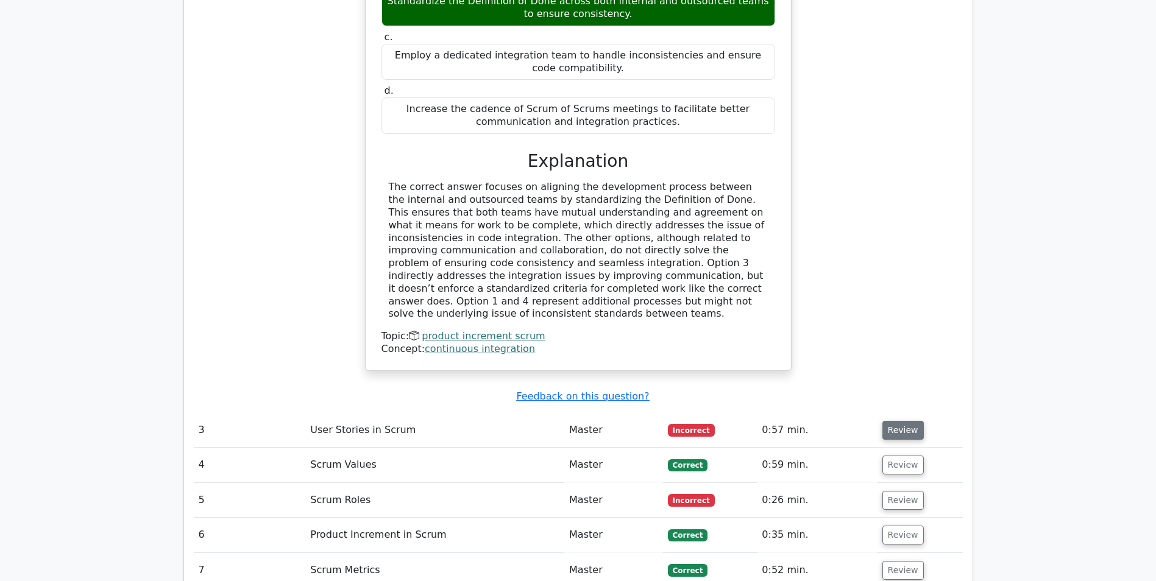
click at [895, 421] on button "Review" at bounding box center [902, 430] width 41 height 19
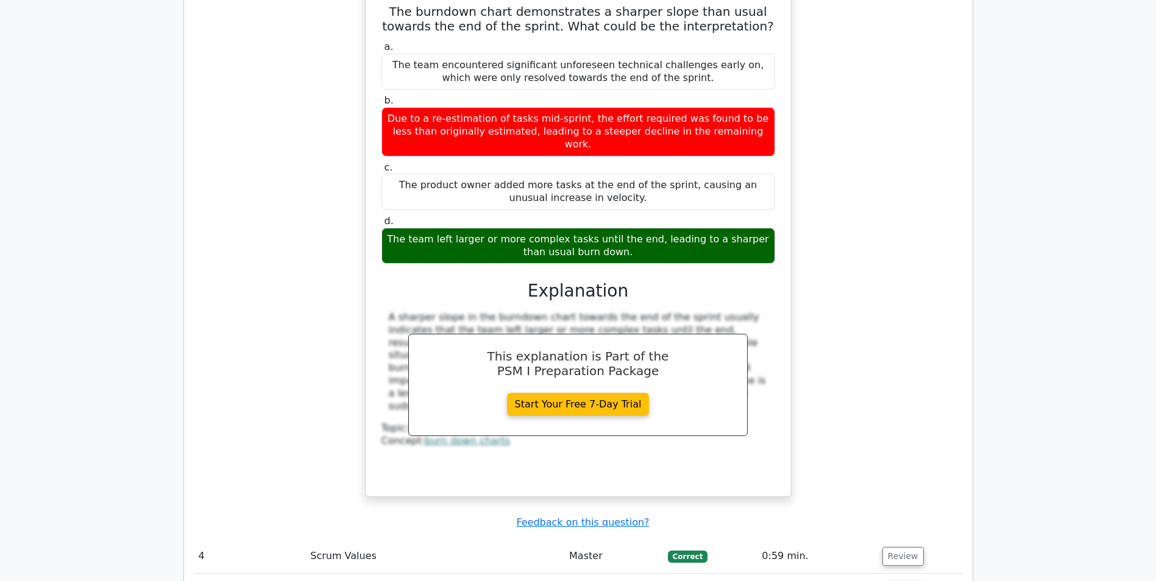
scroll to position [2681, 0]
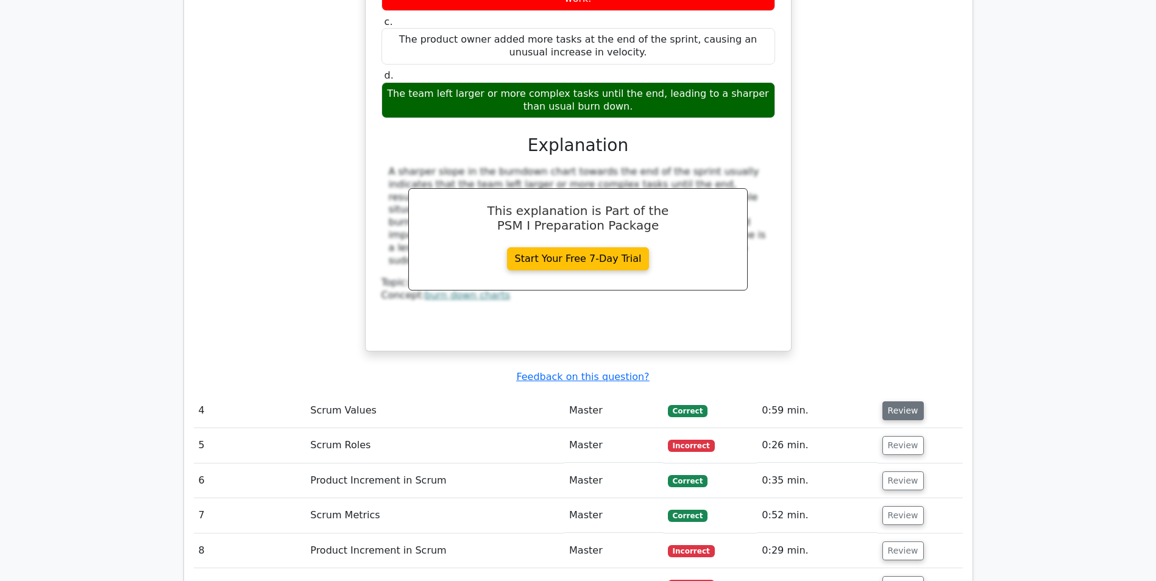
click at [891, 402] on button "Review" at bounding box center [902, 411] width 41 height 19
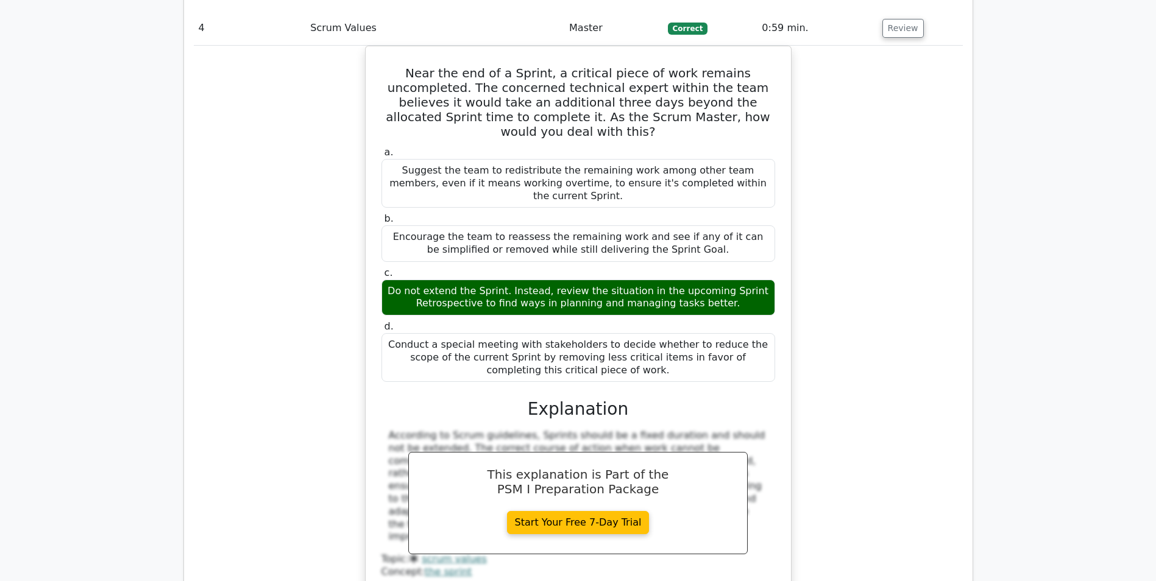
scroll to position [3352, 0]
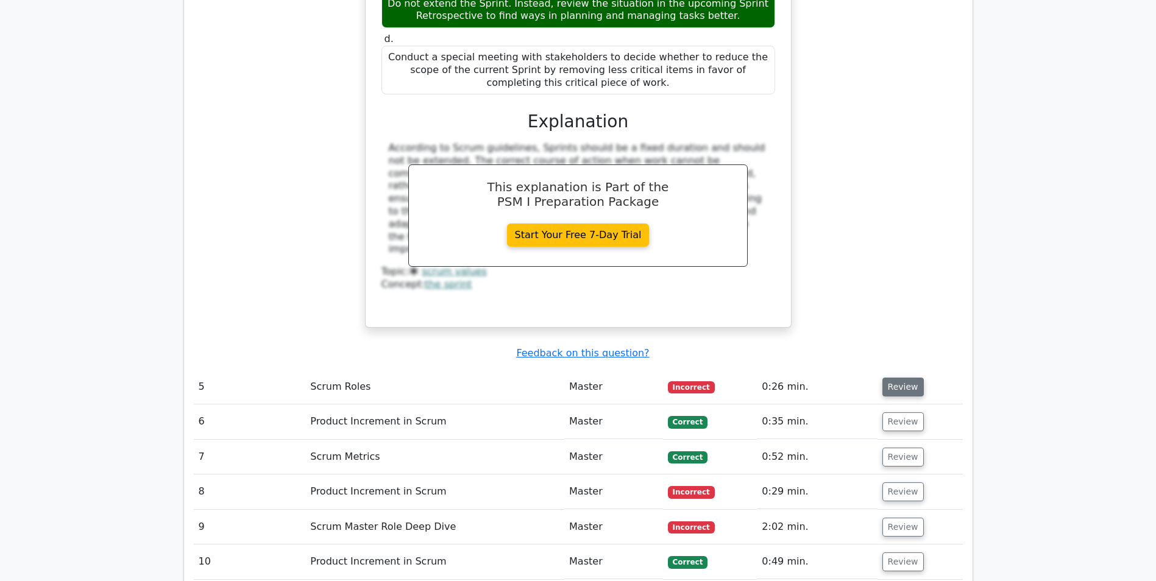
click at [896, 378] on button "Review" at bounding box center [902, 387] width 41 height 19
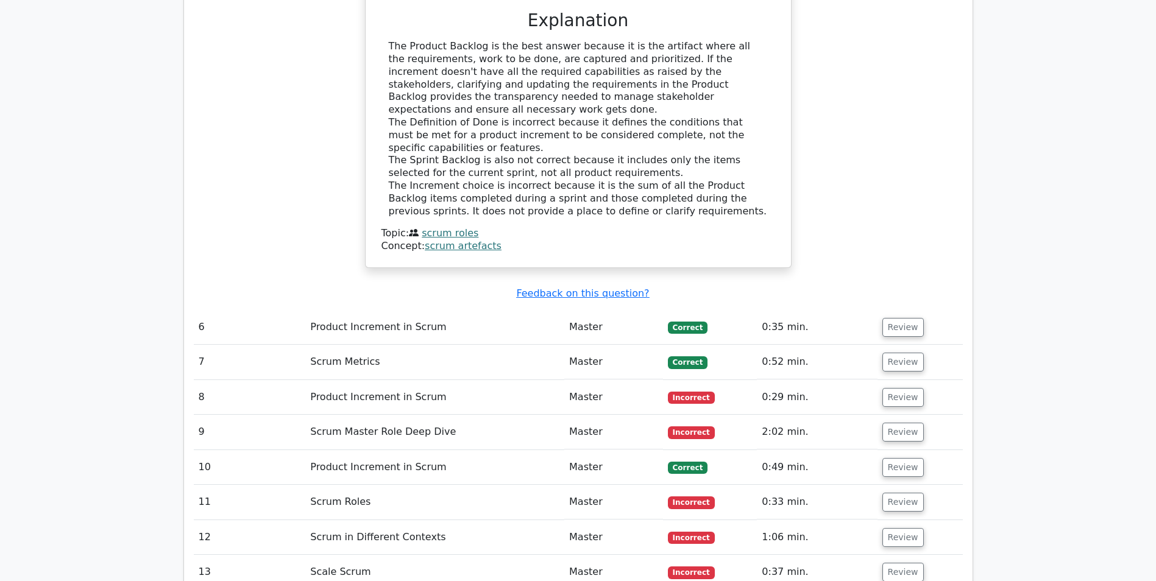
scroll to position [4022, 0]
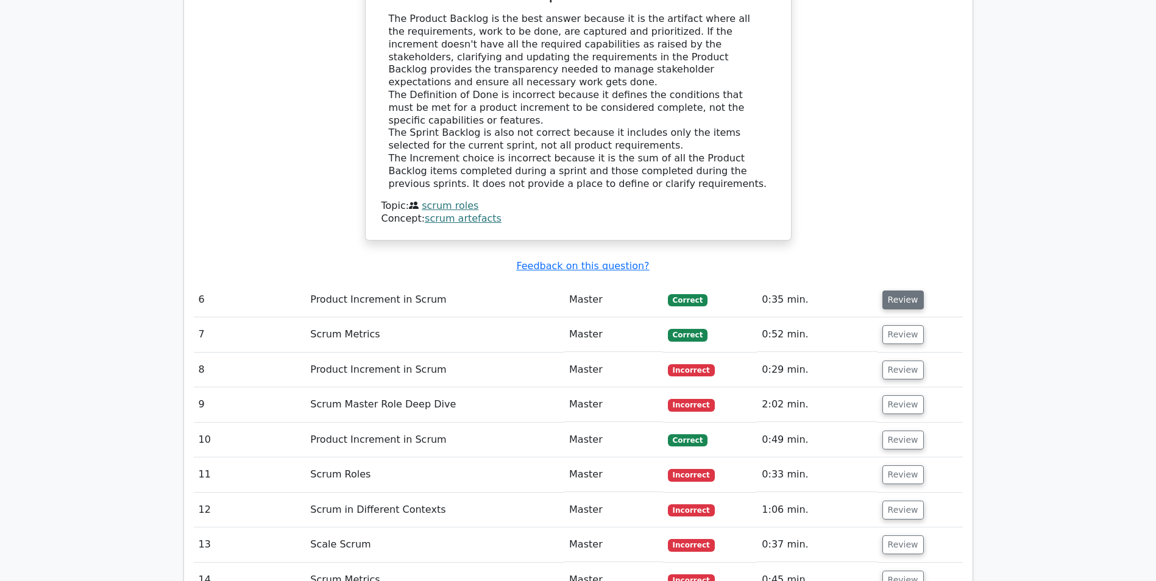
click at [892, 291] on button "Review" at bounding box center [902, 300] width 41 height 19
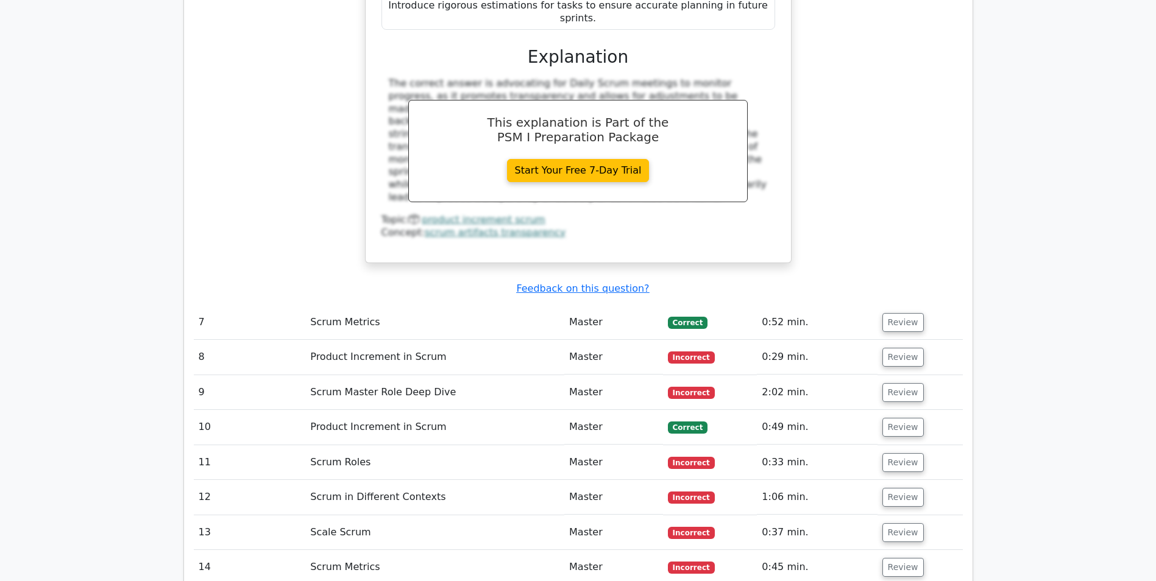
scroll to position [4570, 0]
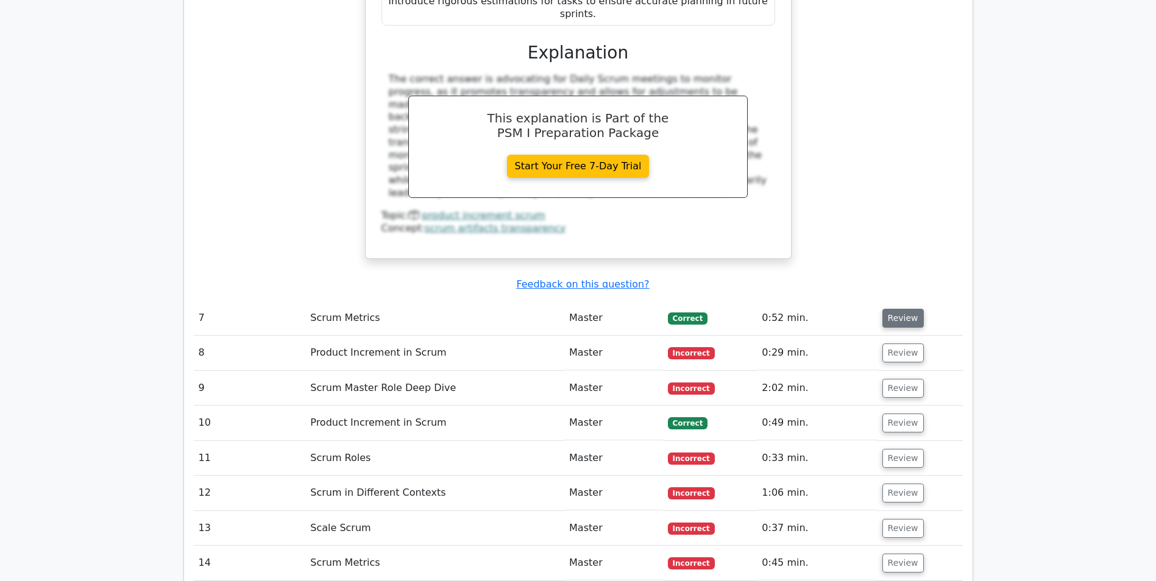
click at [893, 309] on button "Review" at bounding box center [902, 318] width 41 height 19
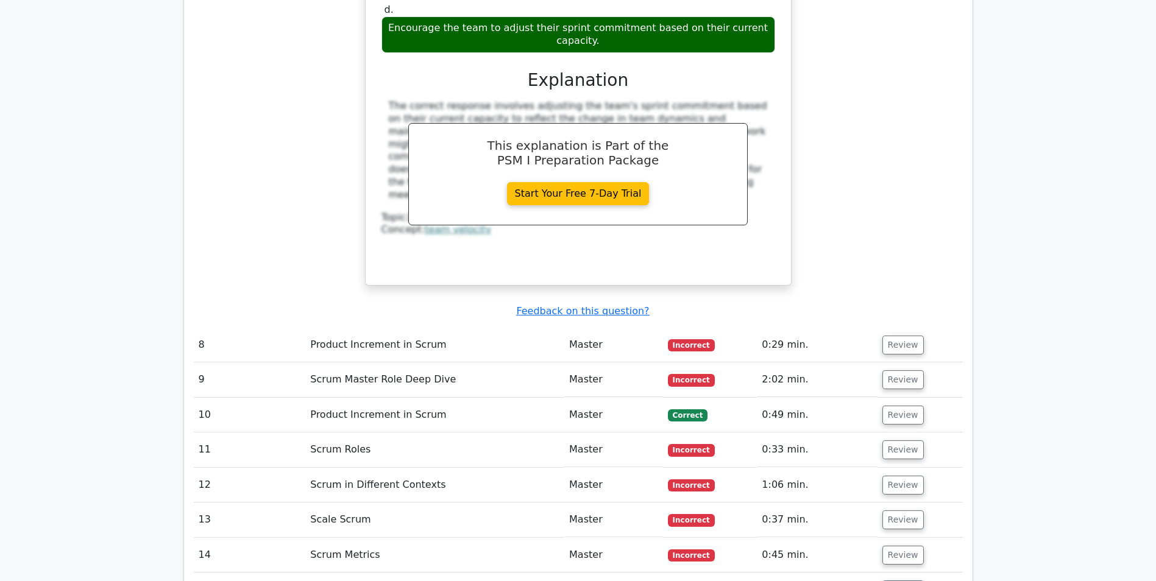
scroll to position [5180, 0]
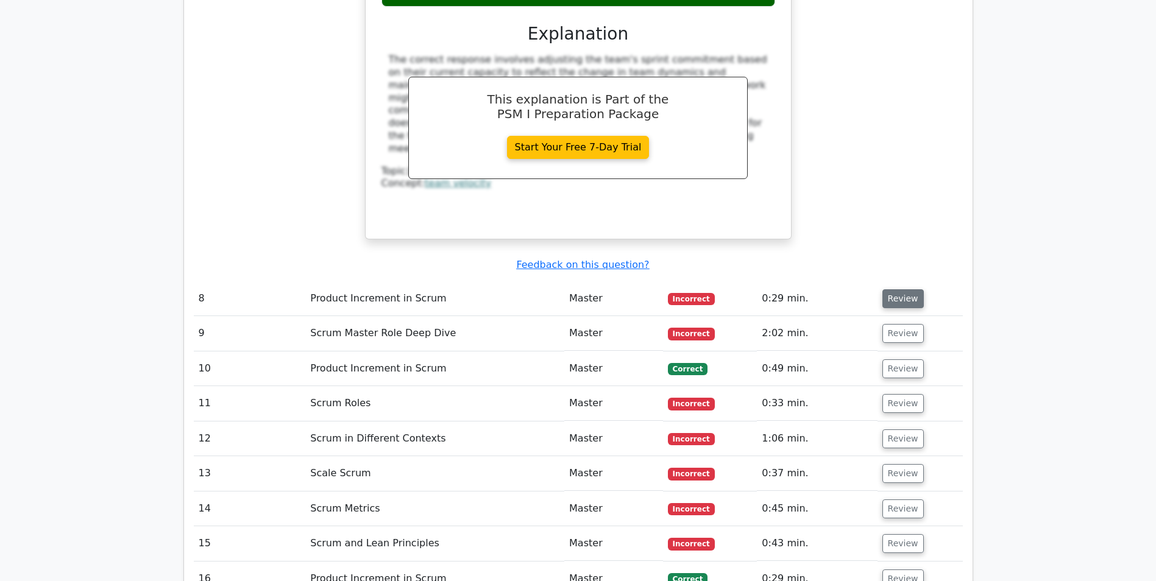
click at [893, 289] on button "Review" at bounding box center [902, 298] width 41 height 19
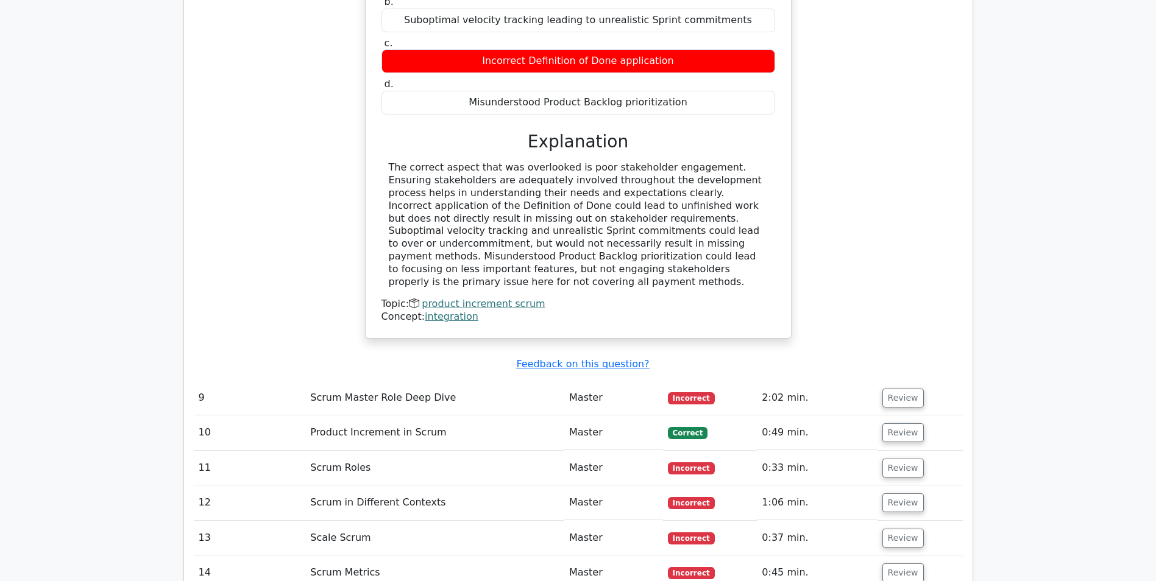
scroll to position [5667, 0]
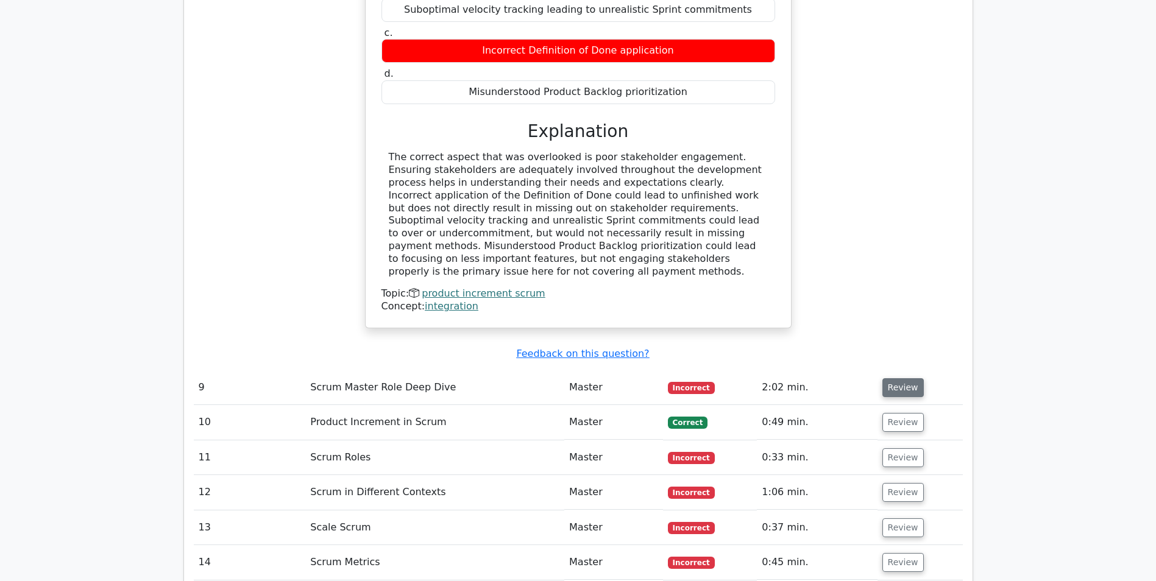
click at [891, 378] on button "Review" at bounding box center [902, 387] width 41 height 19
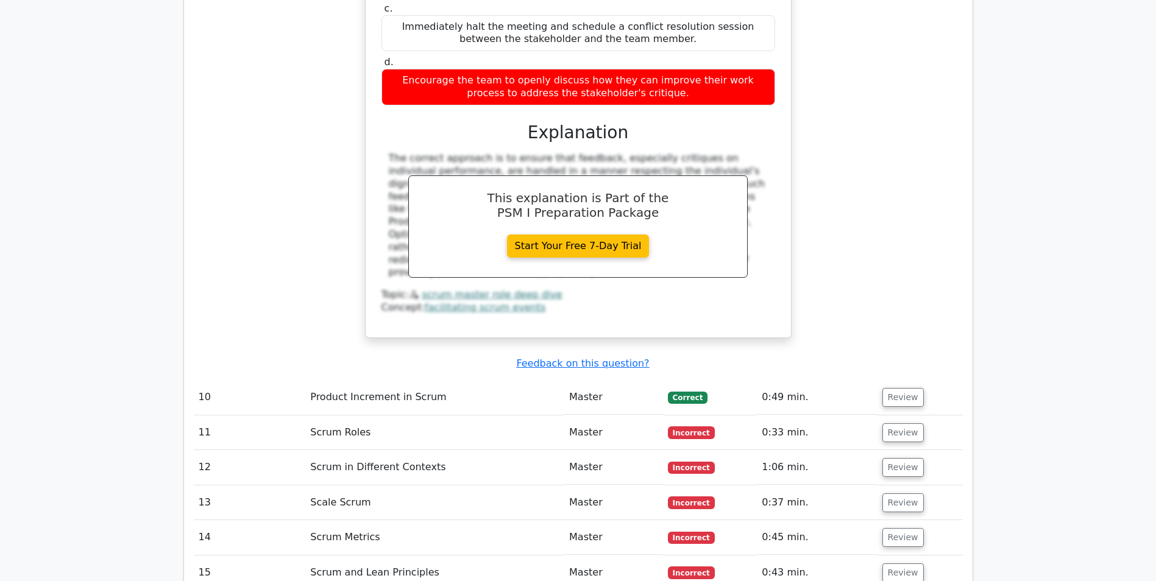
scroll to position [6277, 0]
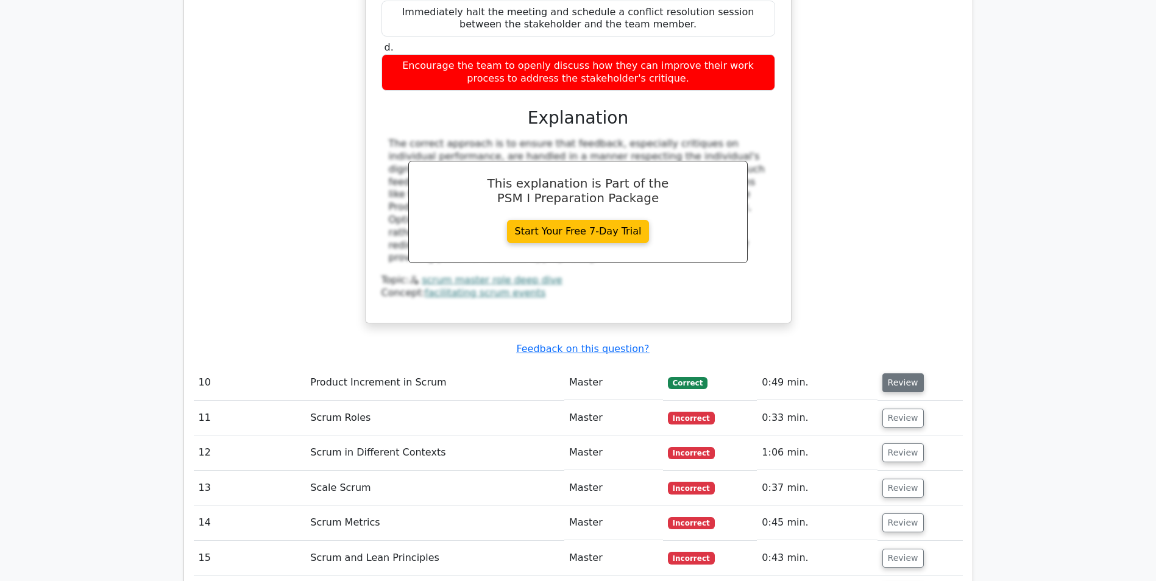
click at [892, 374] on button "Review" at bounding box center [902, 383] width 41 height 19
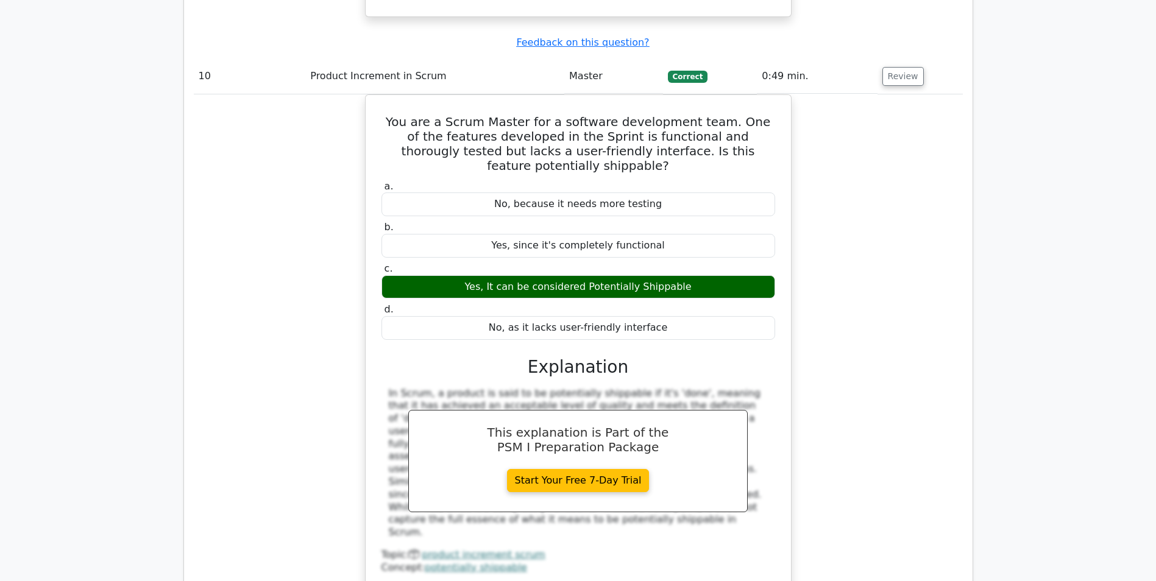
scroll to position [6764, 0]
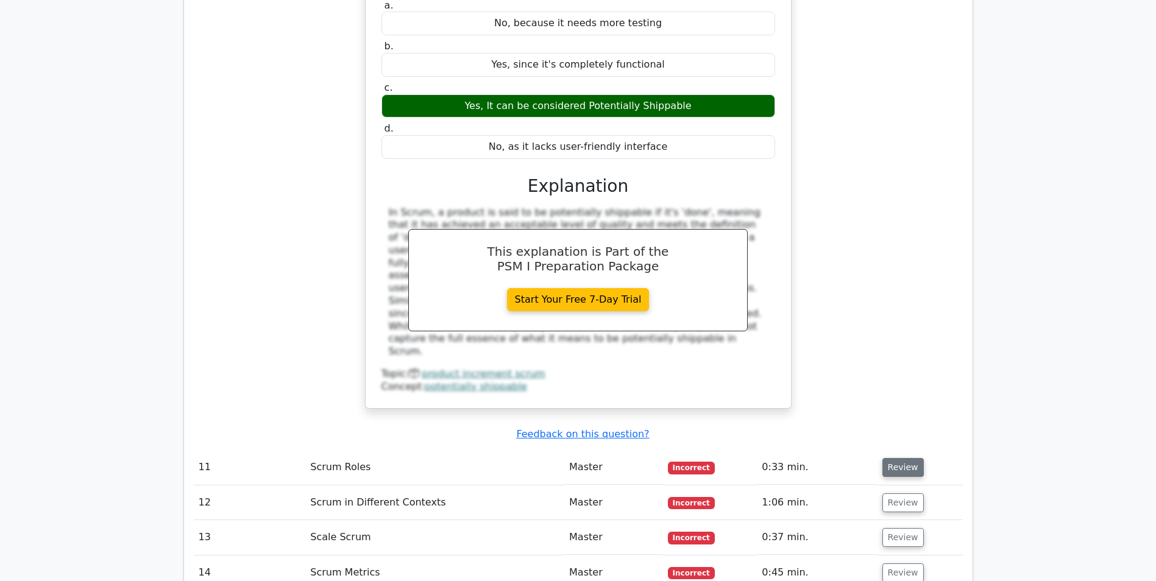
click at [899, 458] on button "Review" at bounding box center [902, 467] width 41 height 19
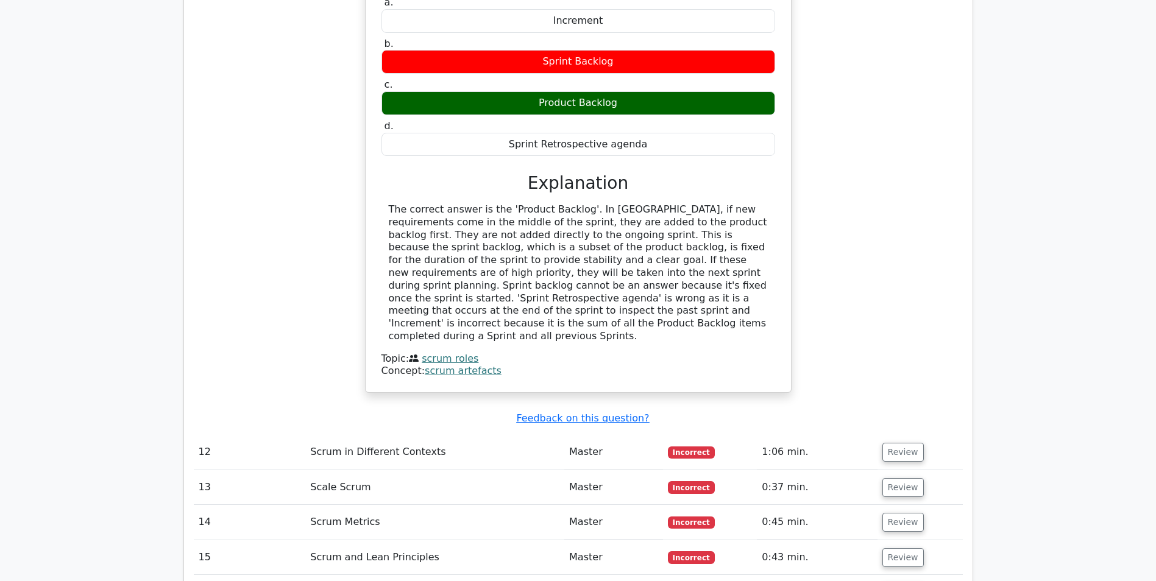
scroll to position [7373, 0]
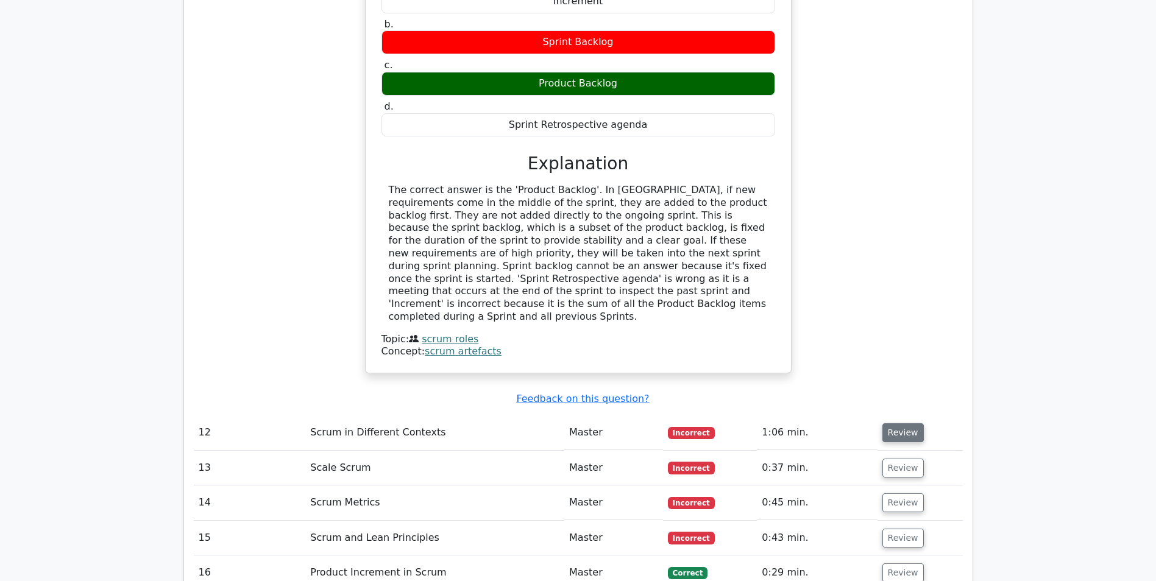
click at [899, 424] on button "Review" at bounding box center [902, 433] width 41 height 19
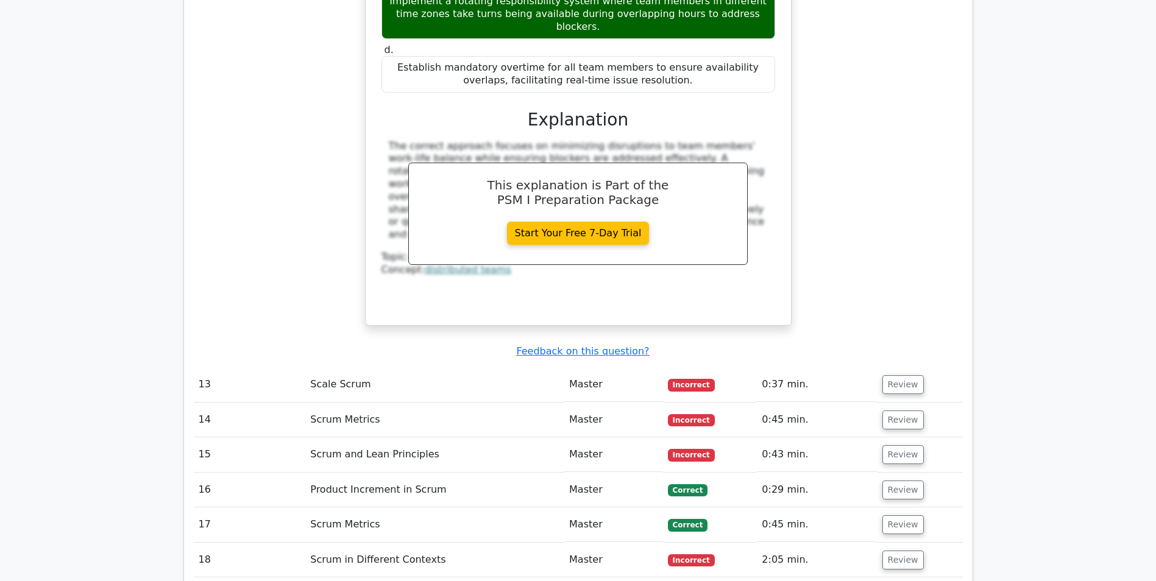
scroll to position [8044, 0]
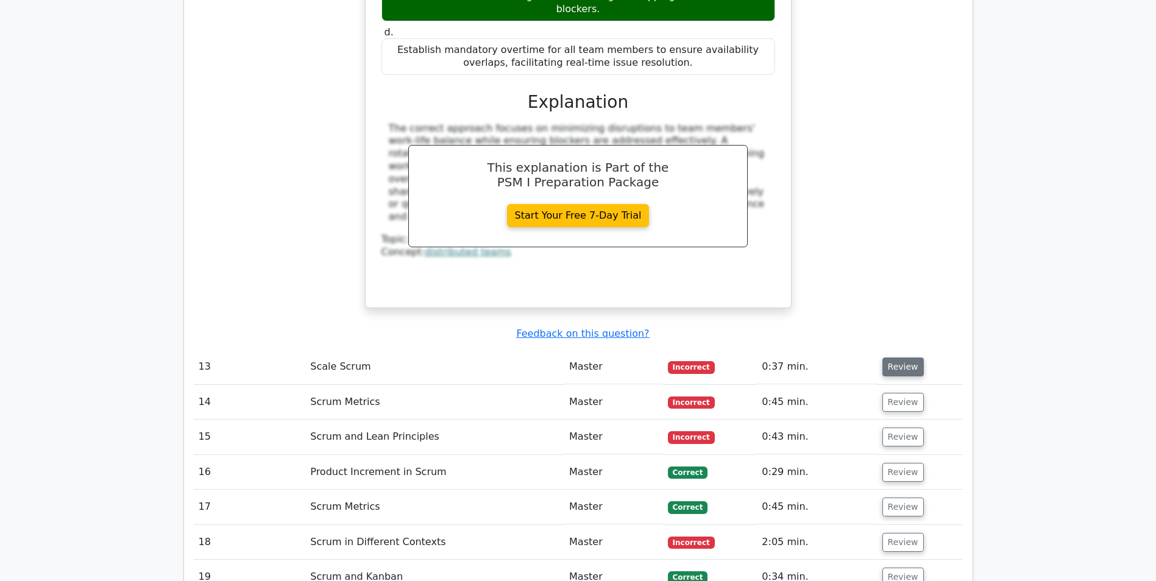
click at [890, 358] on button "Review" at bounding box center [902, 367] width 41 height 19
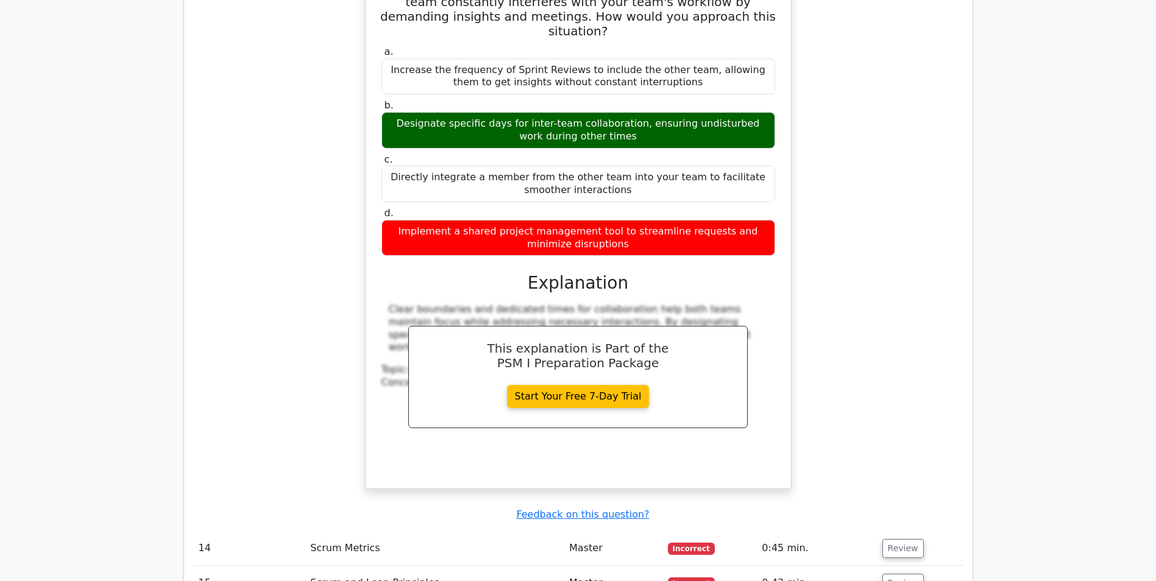
scroll to position [8592, 0]
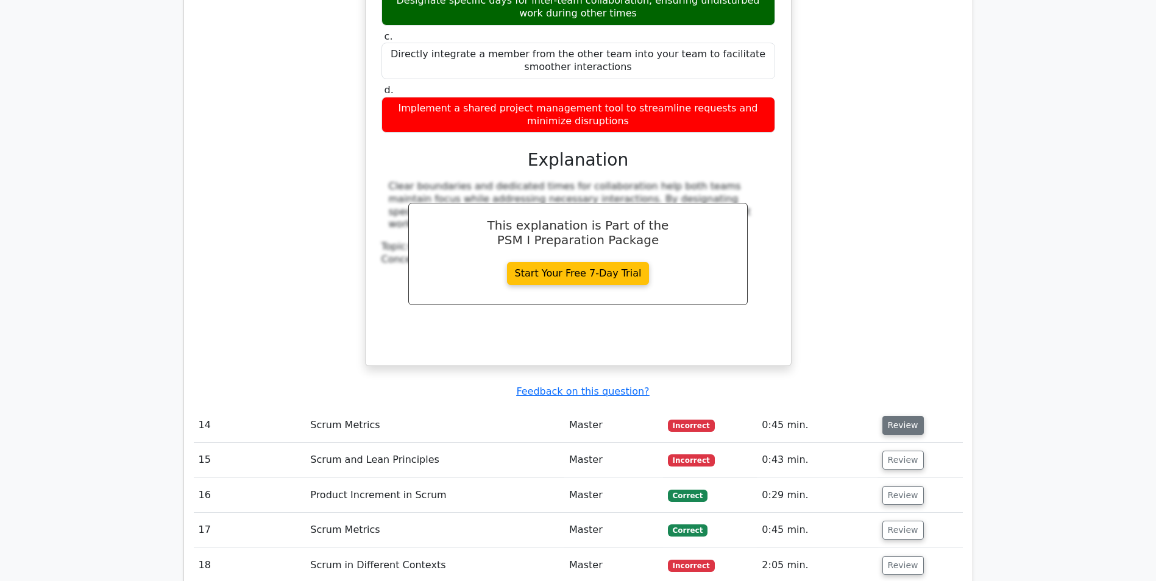
click at [898, 416] on button "Review" at bounding box center [902, 425] width 41 height 19
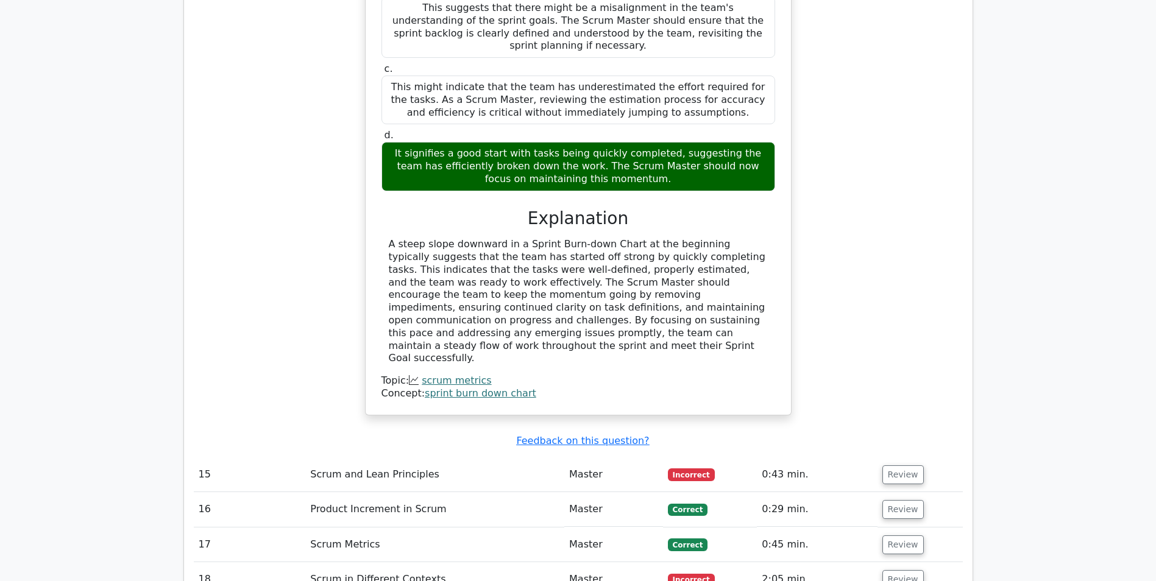
scroll to position [9262, 0]
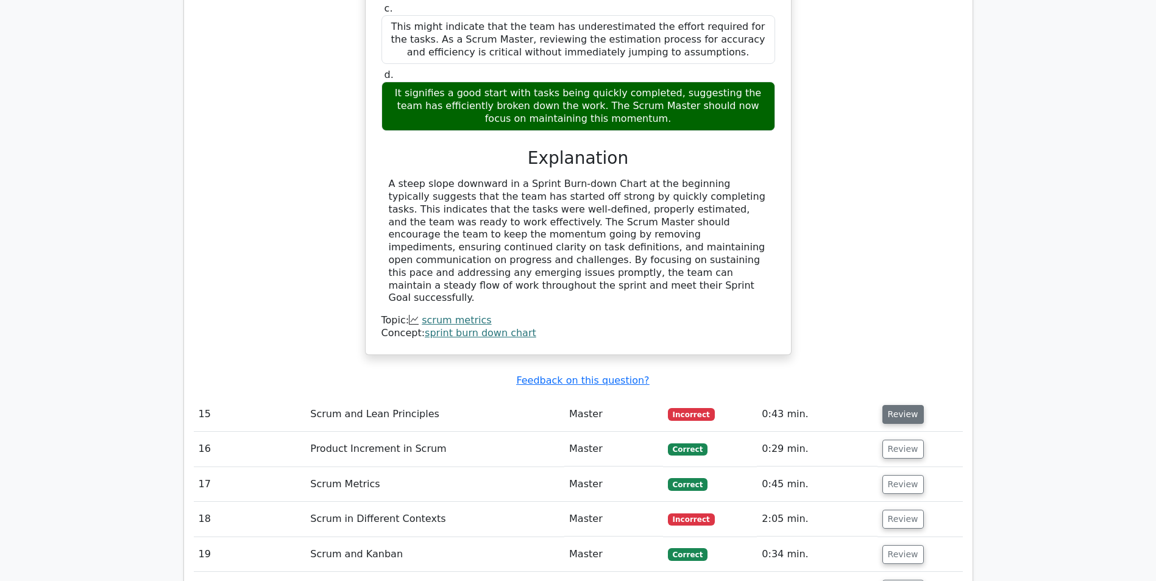
click at [889, 405] on button "Review" at bounding box center [902, 414] width 41 height 19
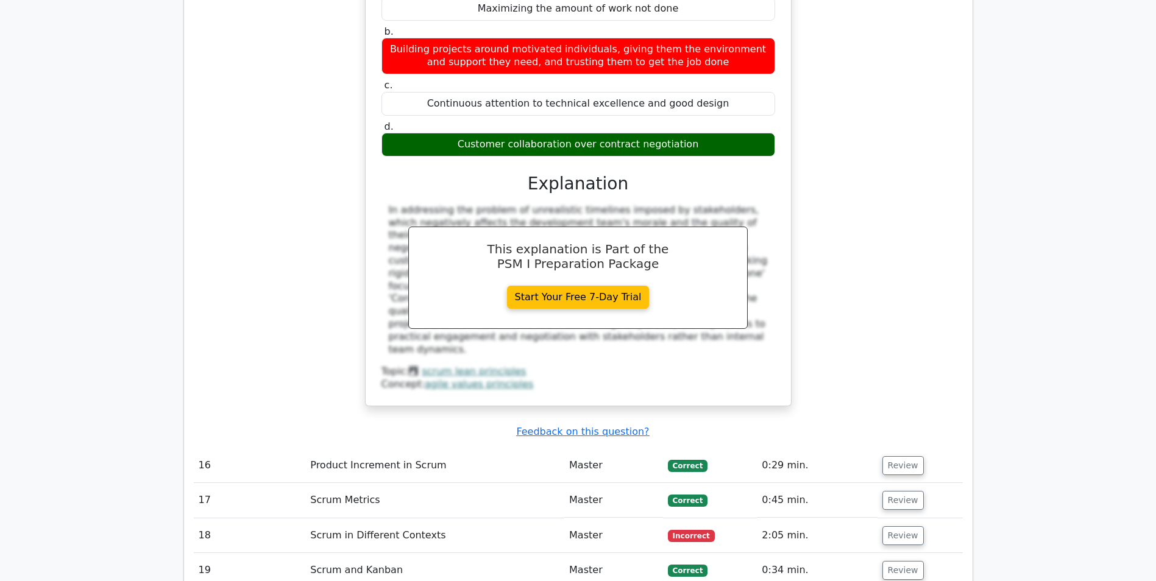
scroll to position [9811, 0]
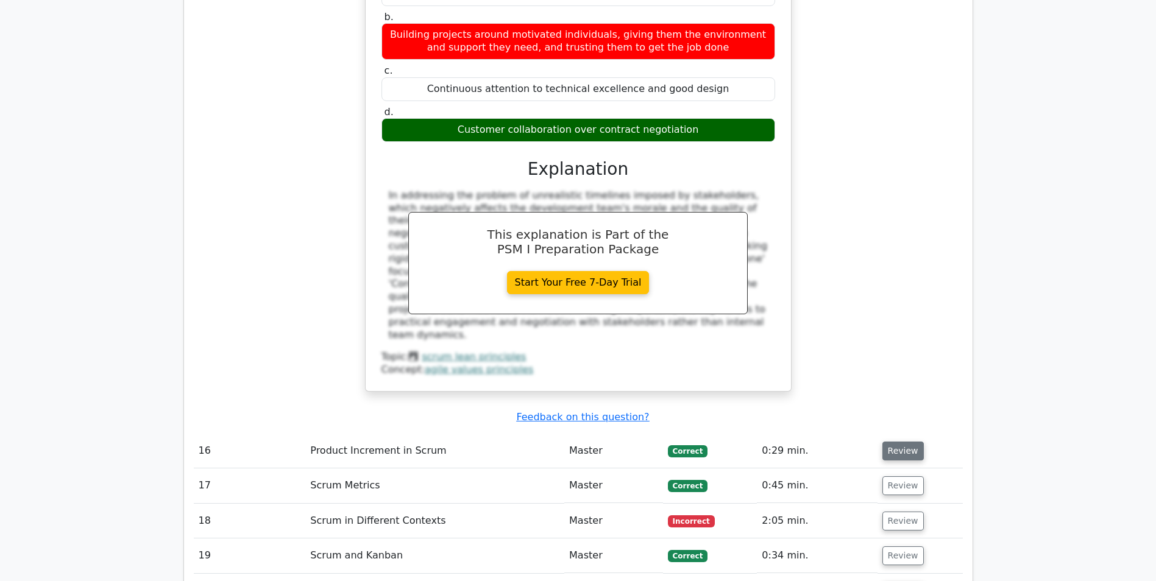
click at [896, 442] on button "Review" at bounding box center [902, 451] width 41 height 19
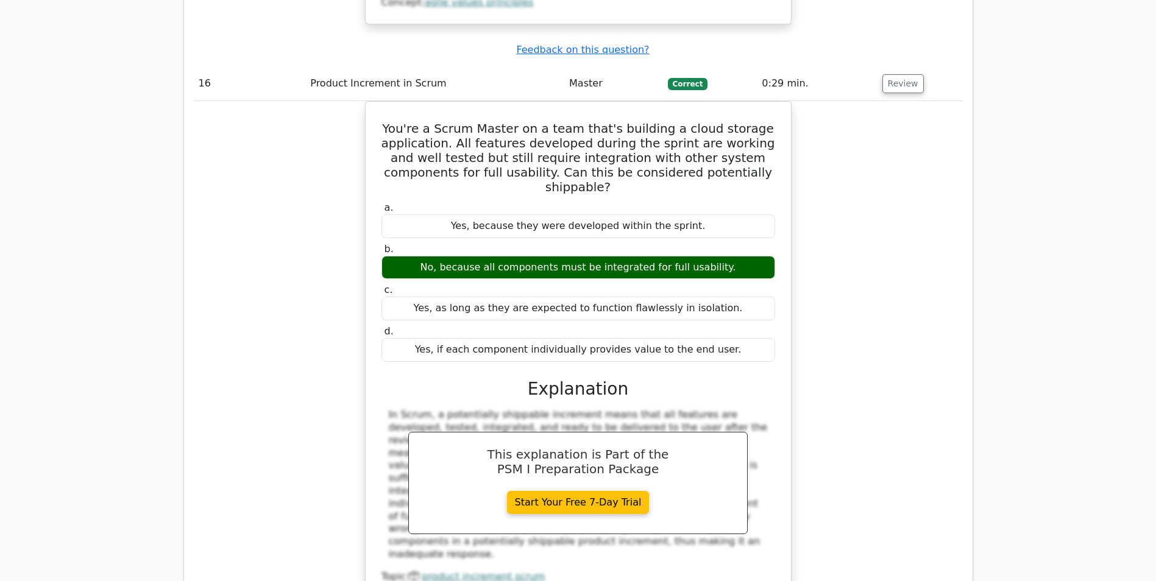
scroll to position [10359, 0]
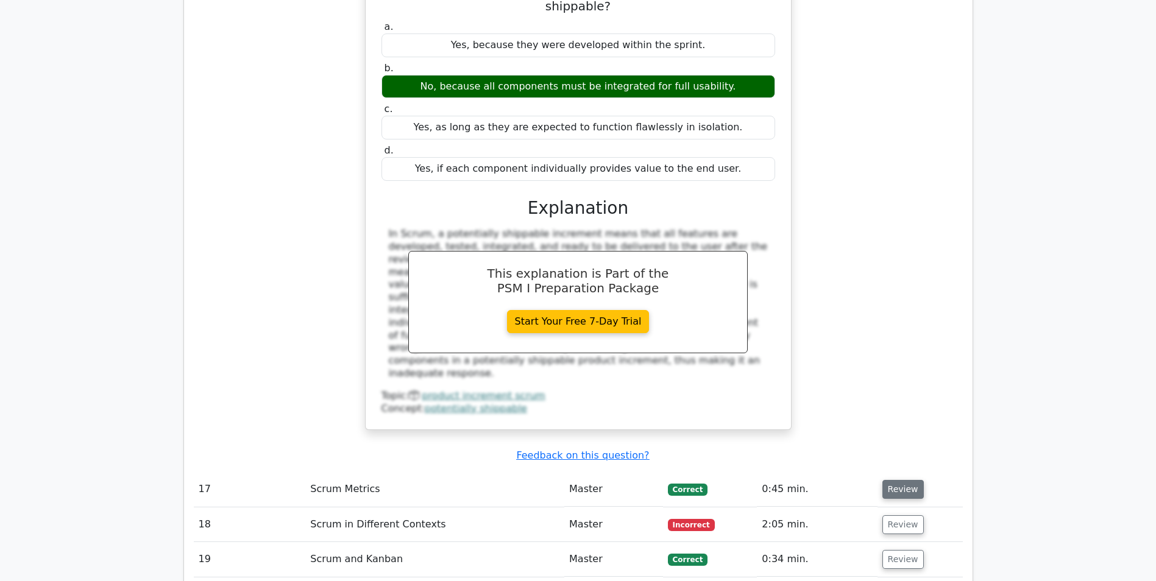
click at [891, 480] on button "Review" at bounding box center [902, 489] width 41 height 19
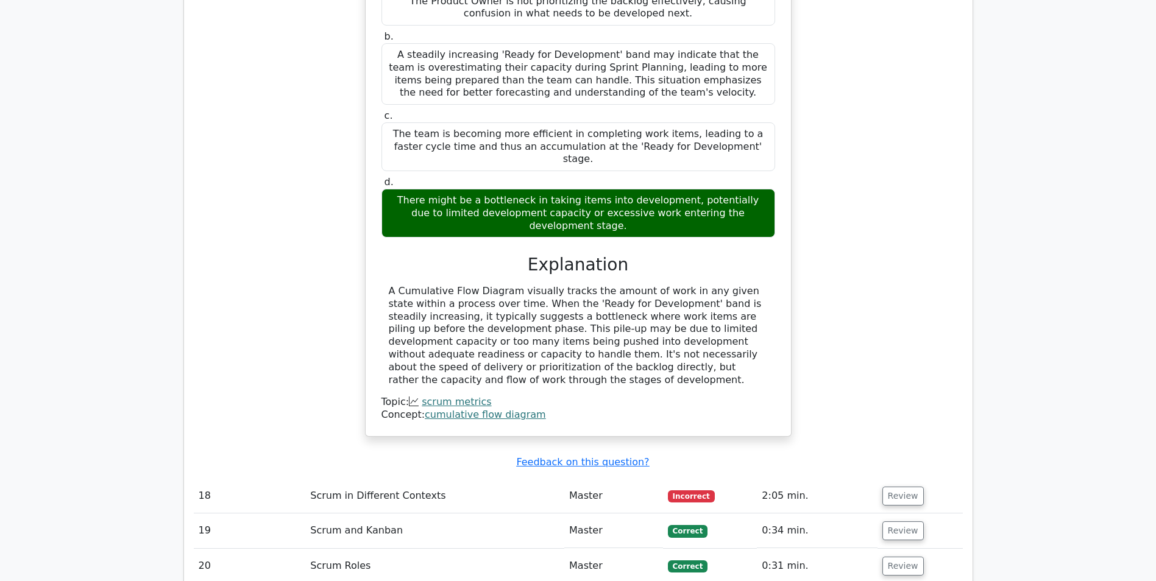
scroll to position [10969, 0]
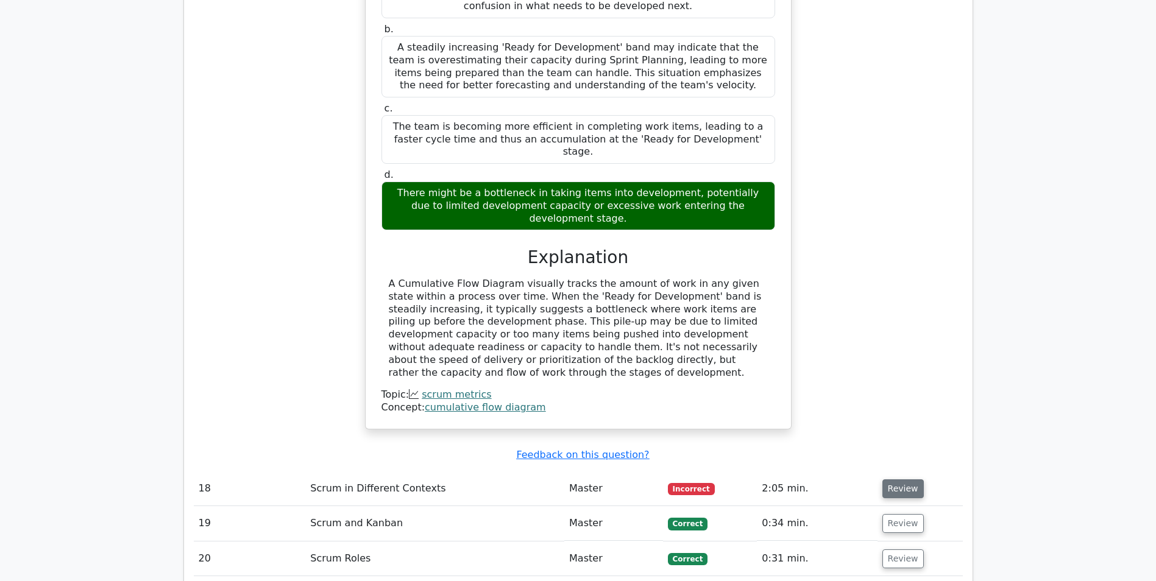
click at [896, 480] on button "Review" at bounding box center [902, 489] width 41 height 19
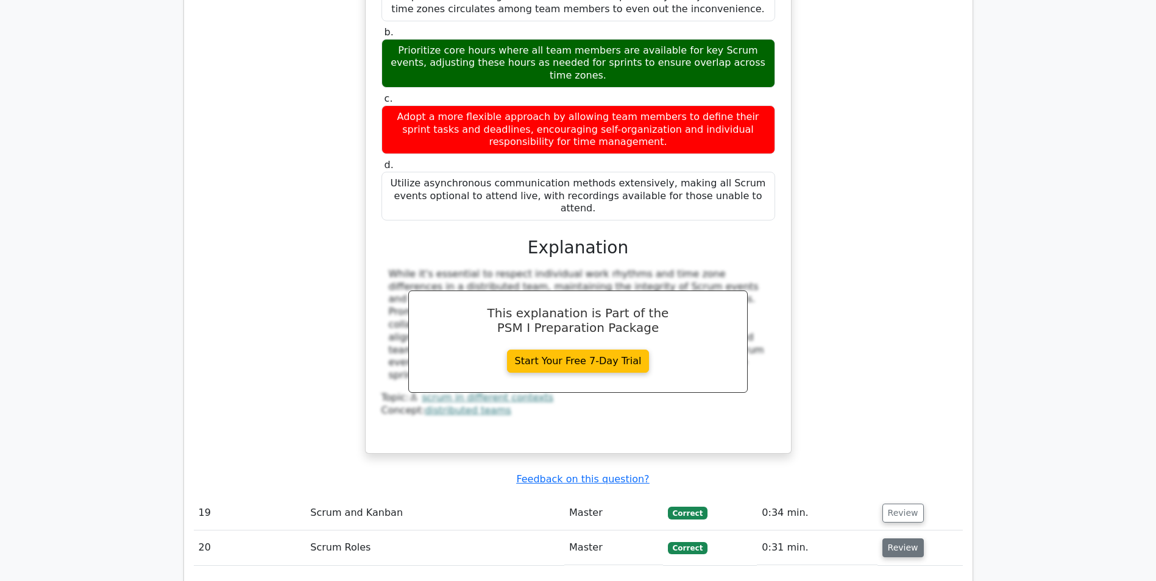
scroll to position [11578, 0]
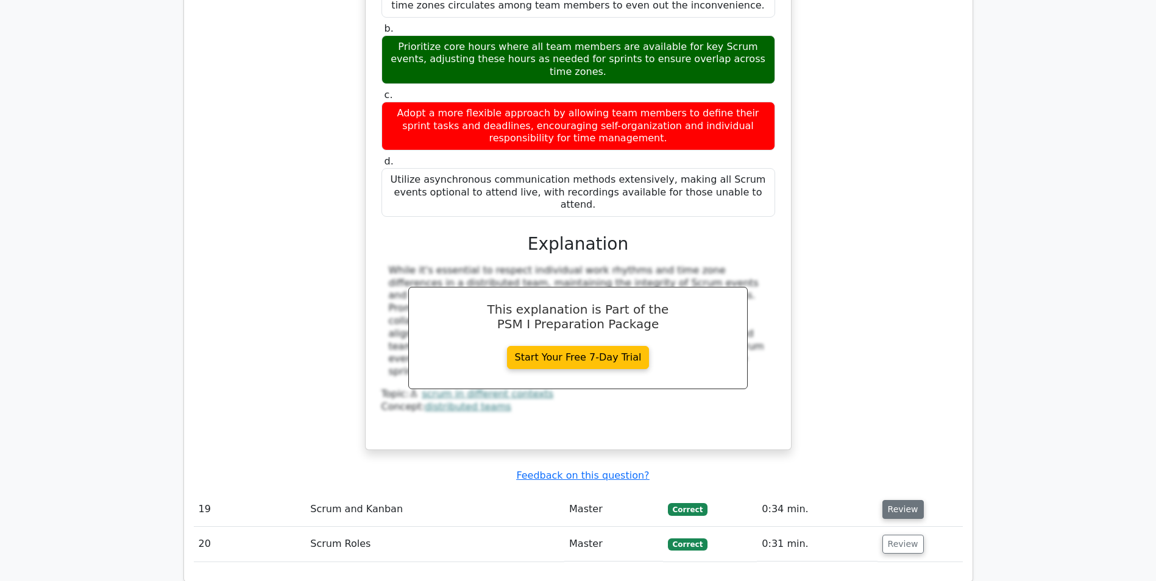
click at [899, 500] on button "Review" at bounding box center [902, 509] width 41 height 19
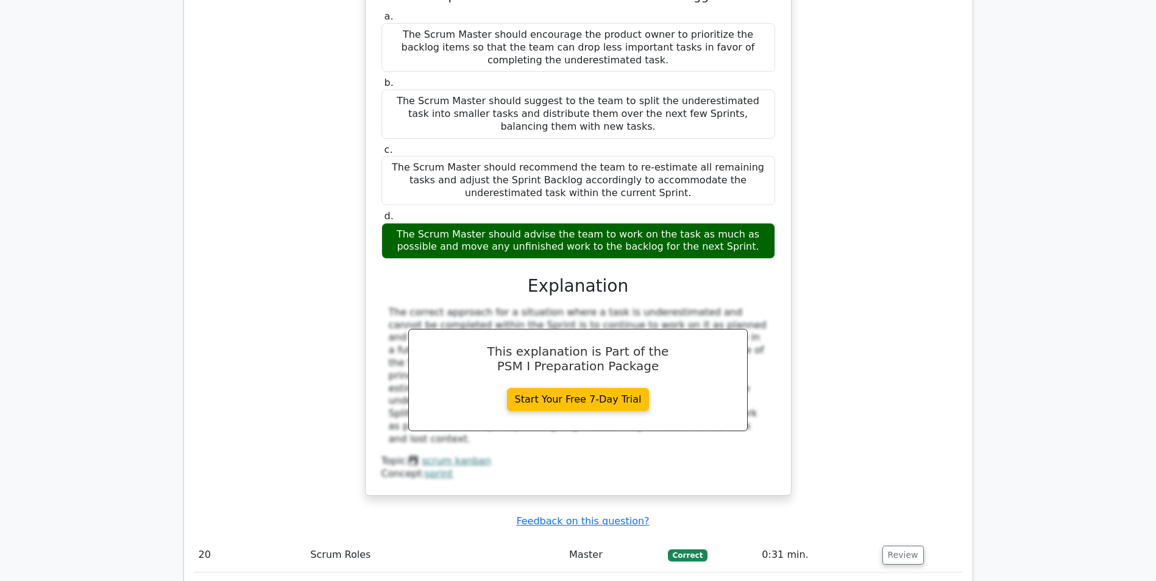
scroll to position [12187, 0]
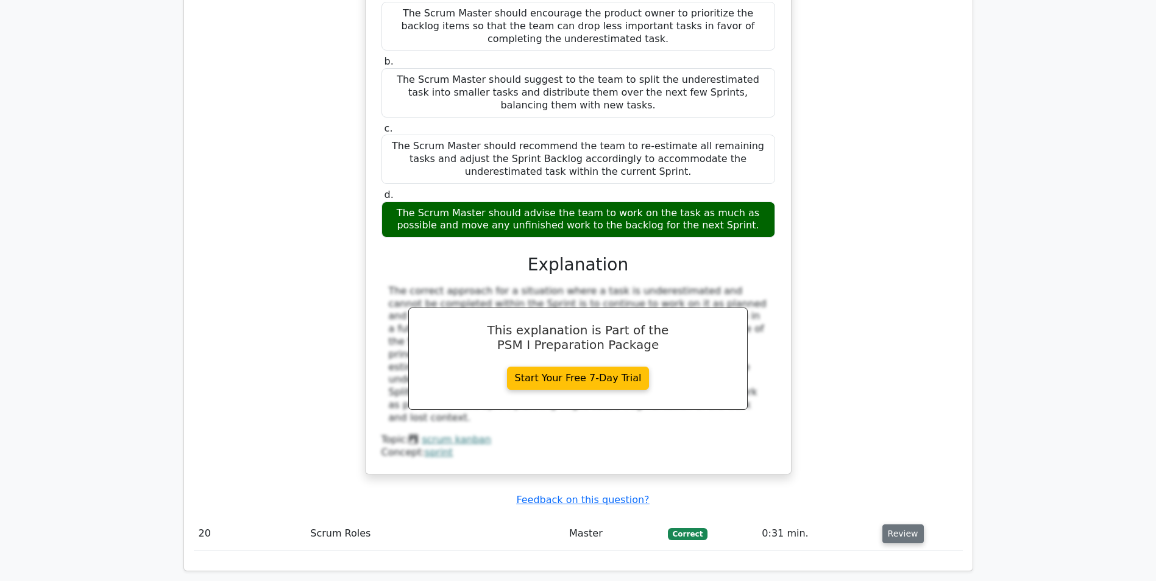
click at [895, 525] on button "Review" at bounding box center [902, 534] width 41 height 19
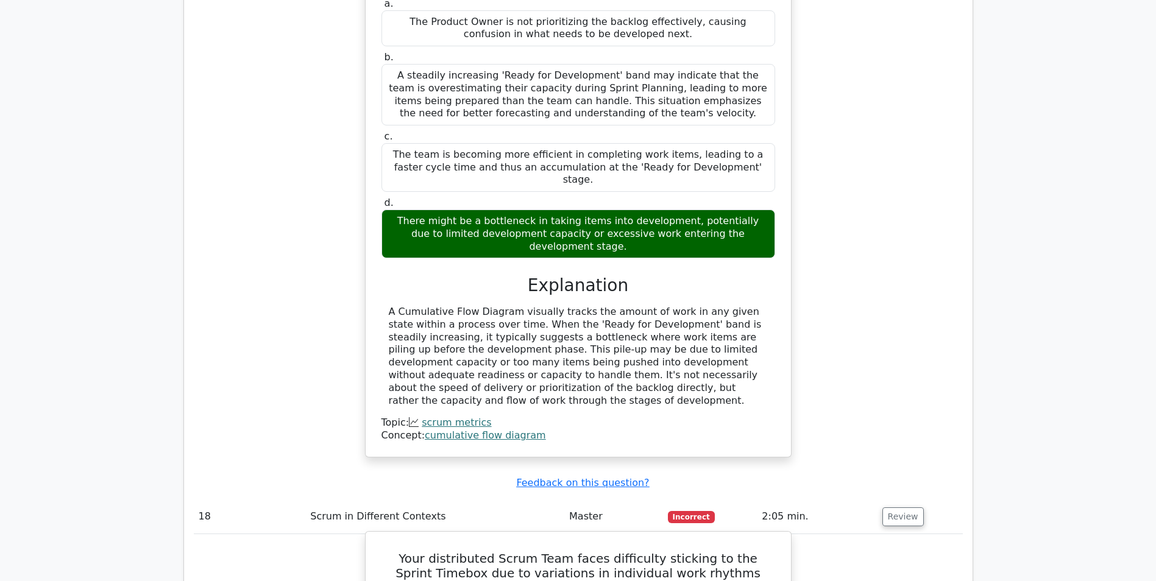
scroll to position [10969, 0]
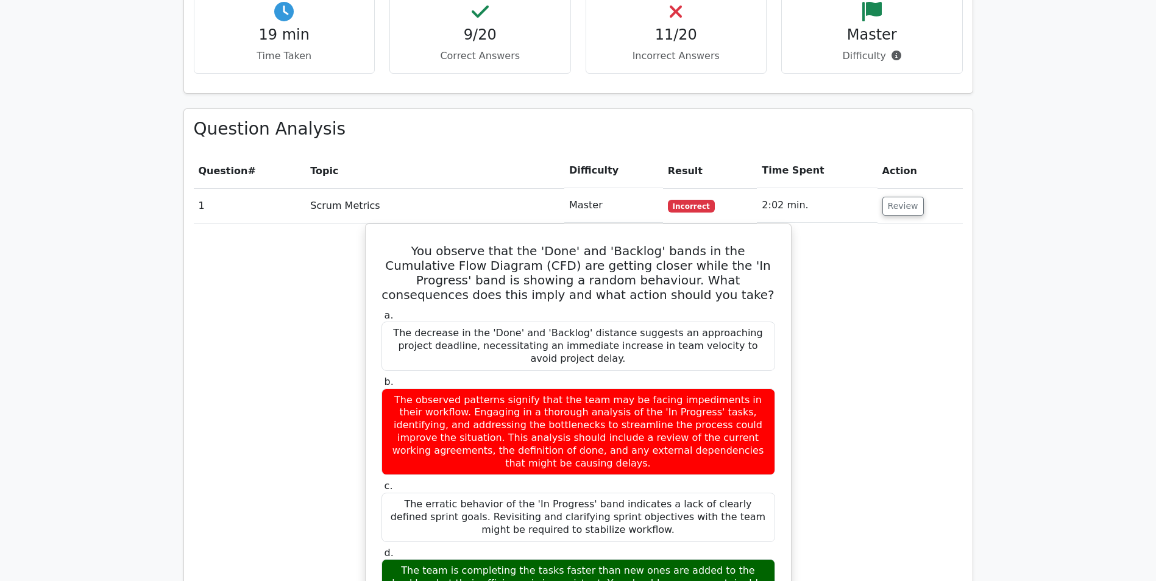
scroll to position [1056, 0]
